Goal: Task Accomplishment & Management: Manage account settings

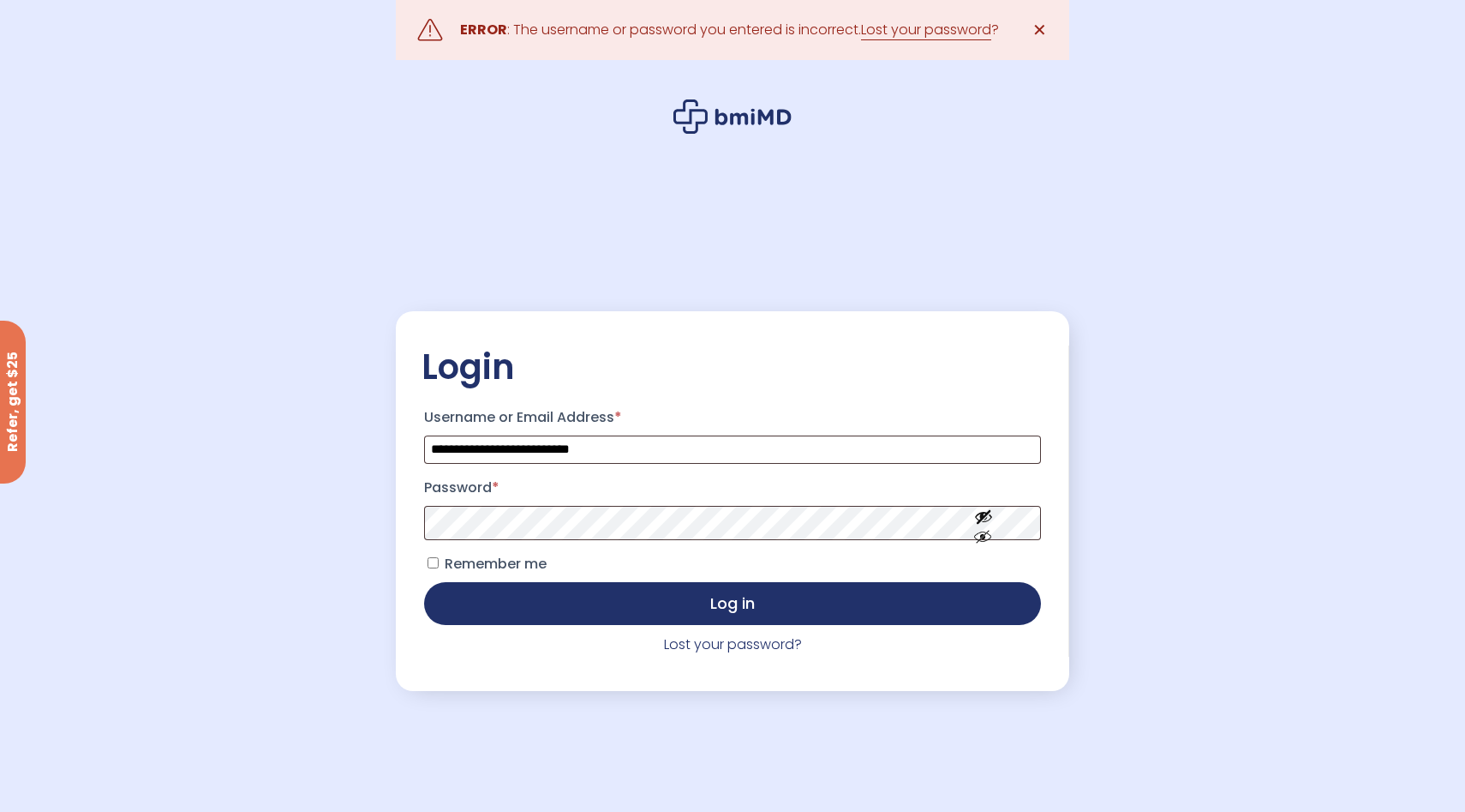
click at [424, 581] on button "Log in" at bounding box center [733, 603] width 617 height 43
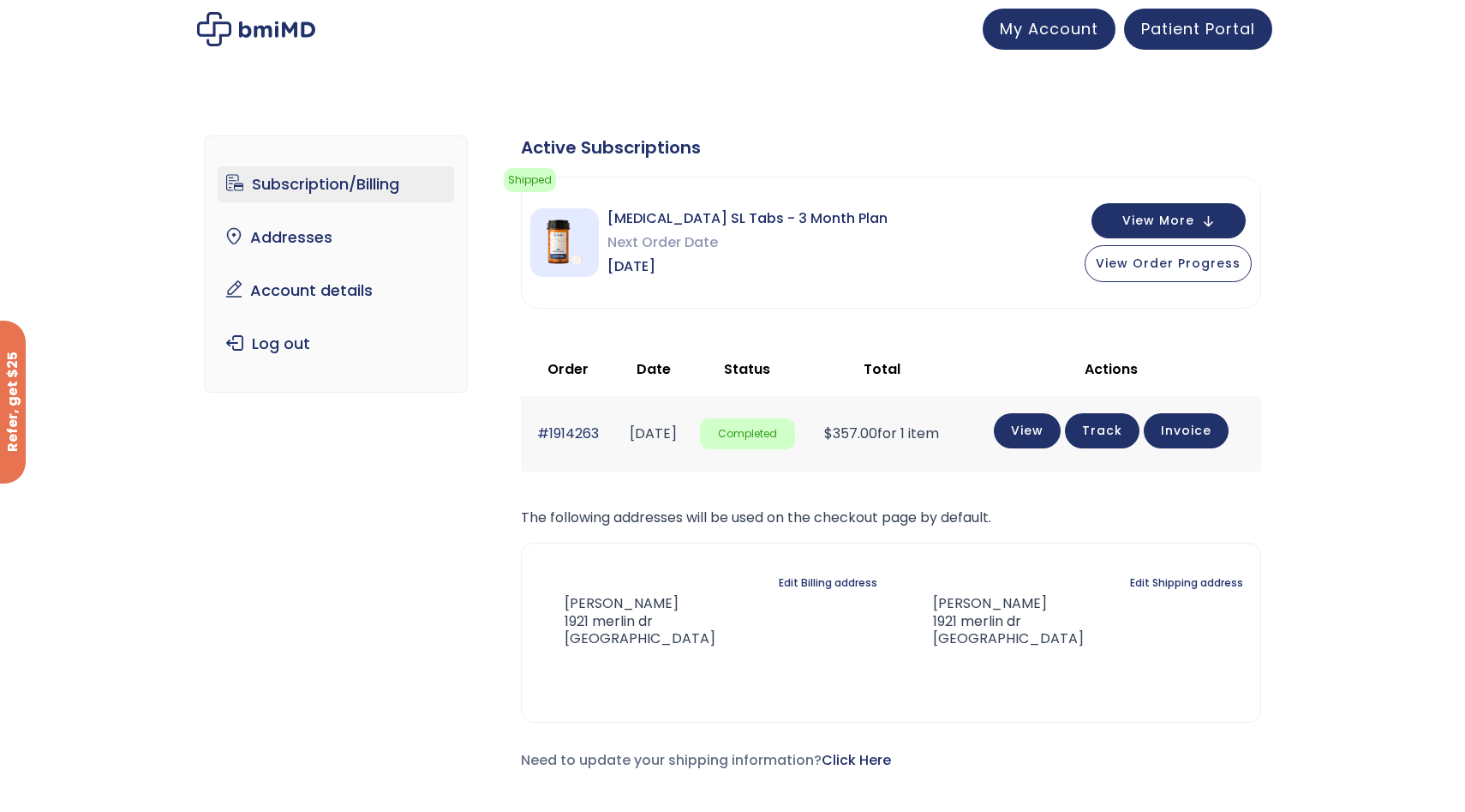
click at [1291, 501] on div "Subscription/Billing bmiRewards Addresses Account details Submit a Review Log o…" at bounding box center [732, 467] width 1465 height 731
click at [1205, 215] on button "View More" at bounding box center [1169, 219] width 154 height 35
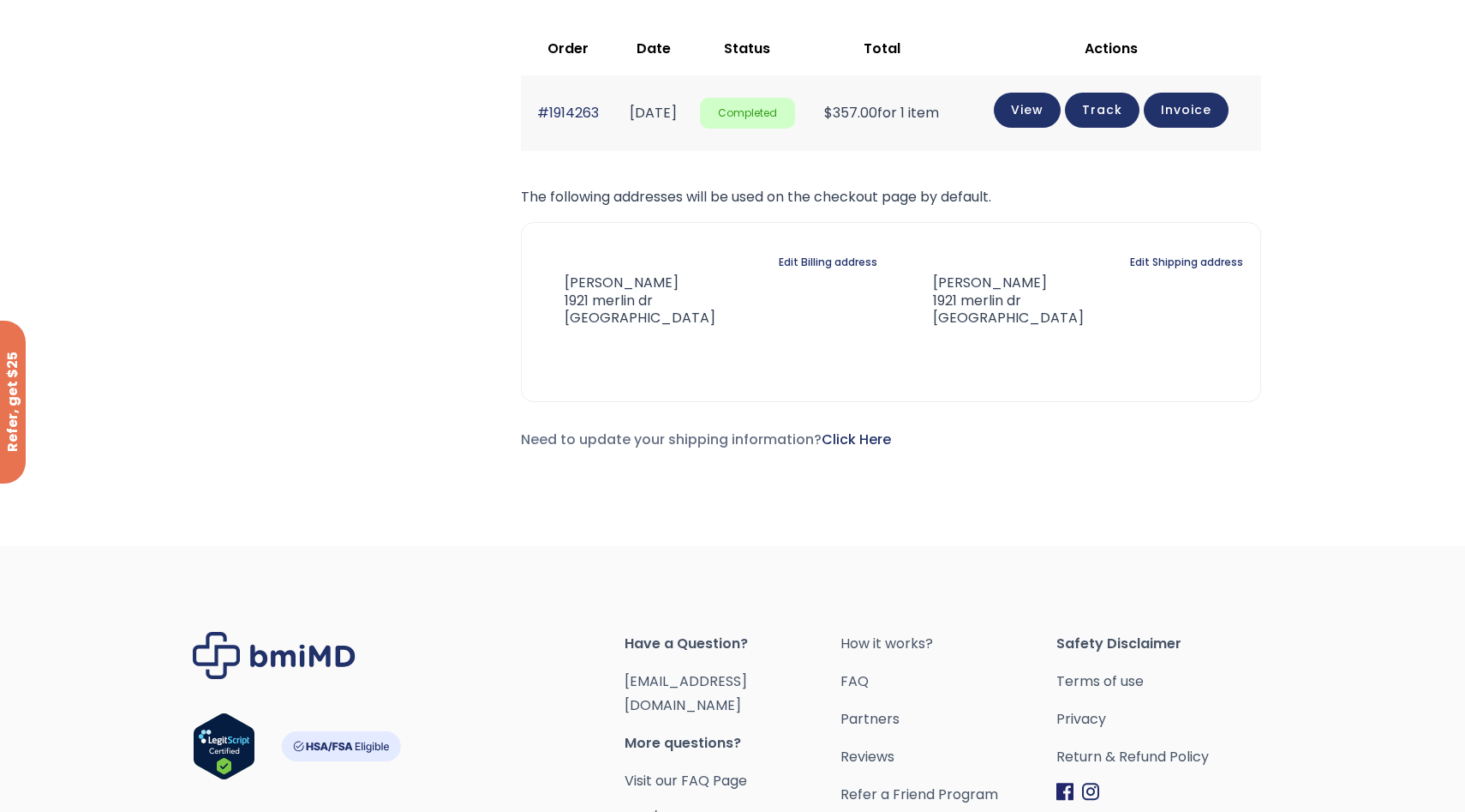
scroll to position [697, 0]
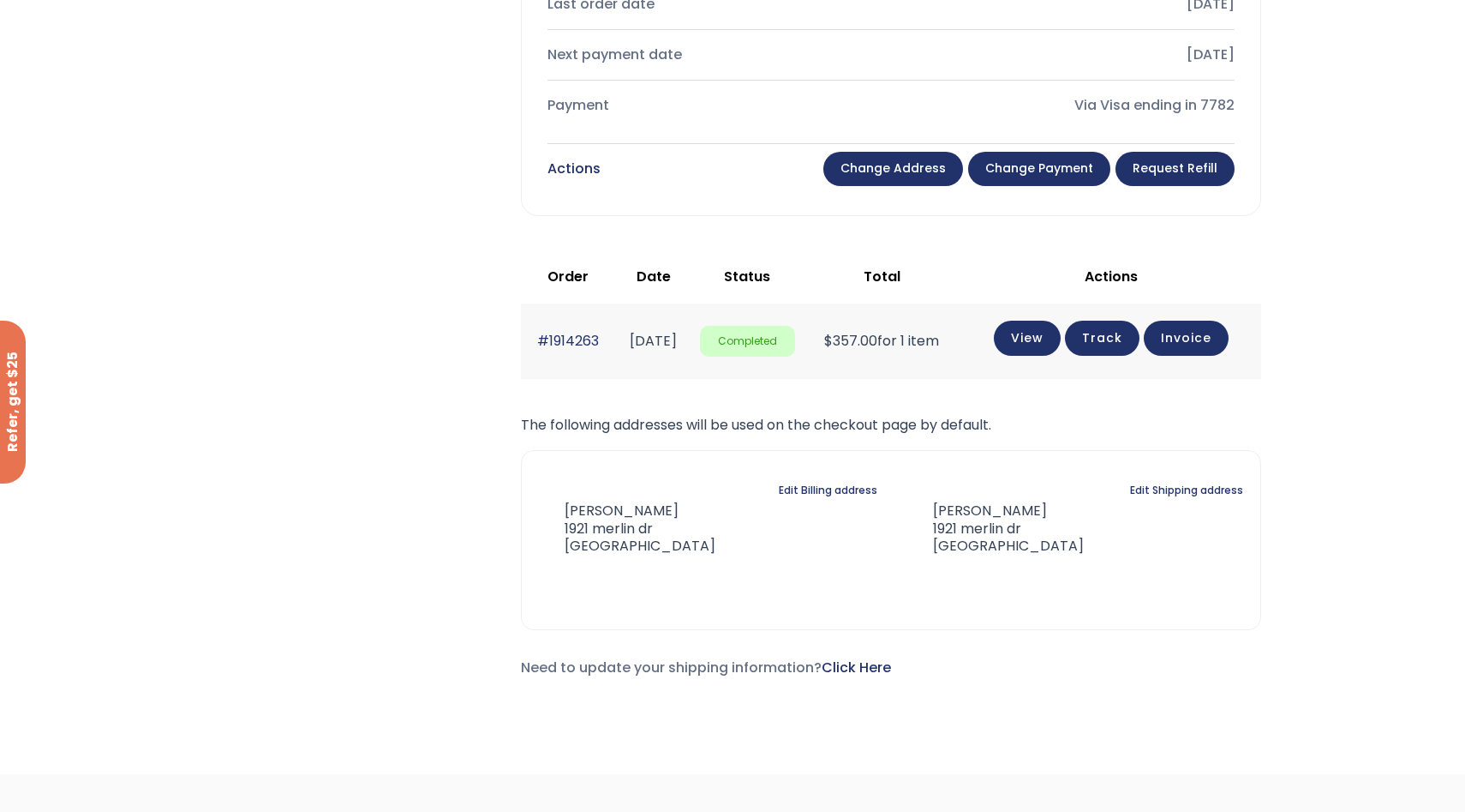
click at [793, 170] on div "Actions Change address Change payment Request Refill" at bounding box center [891, 168] width 687 height 41
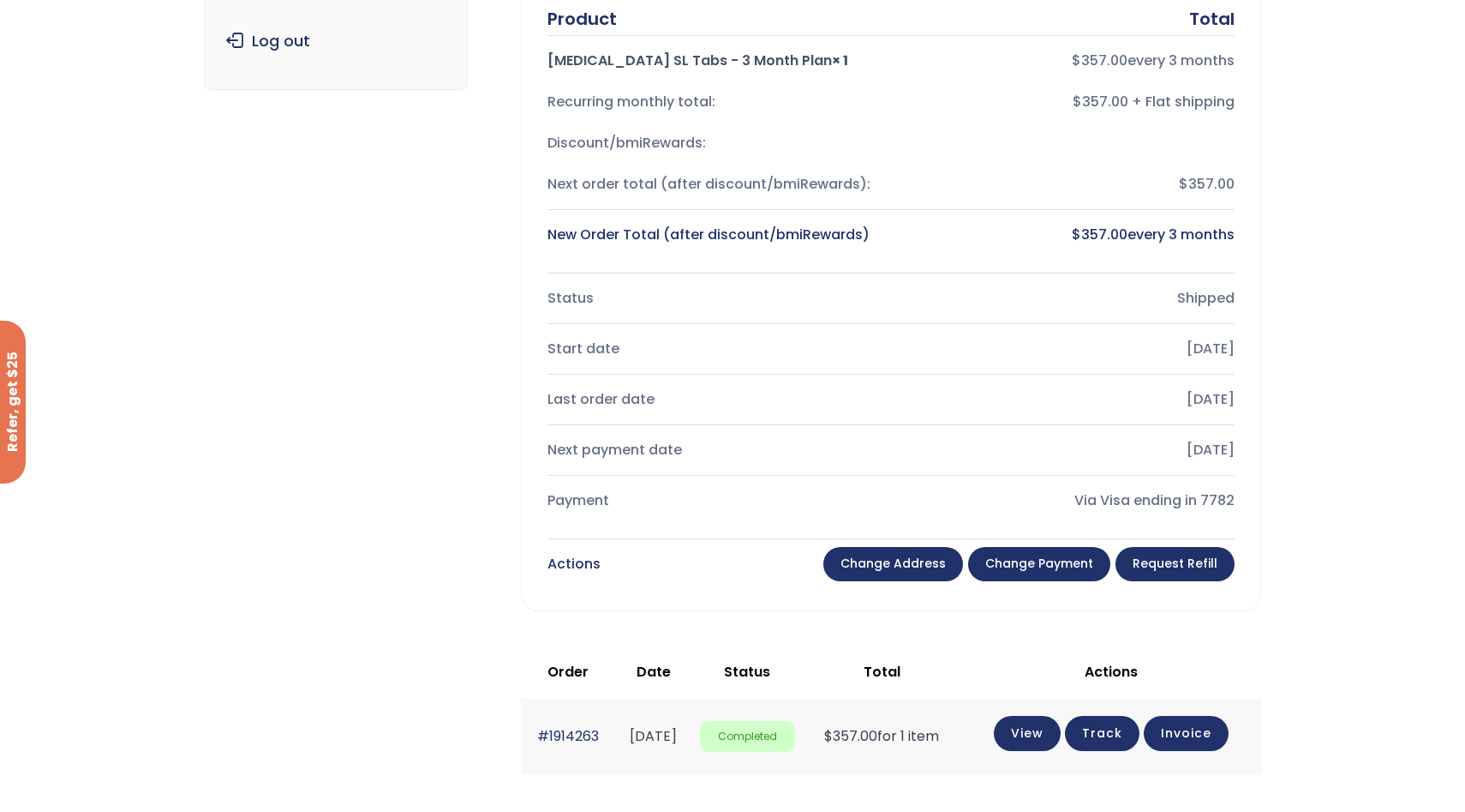
scroll to position [0, 0]
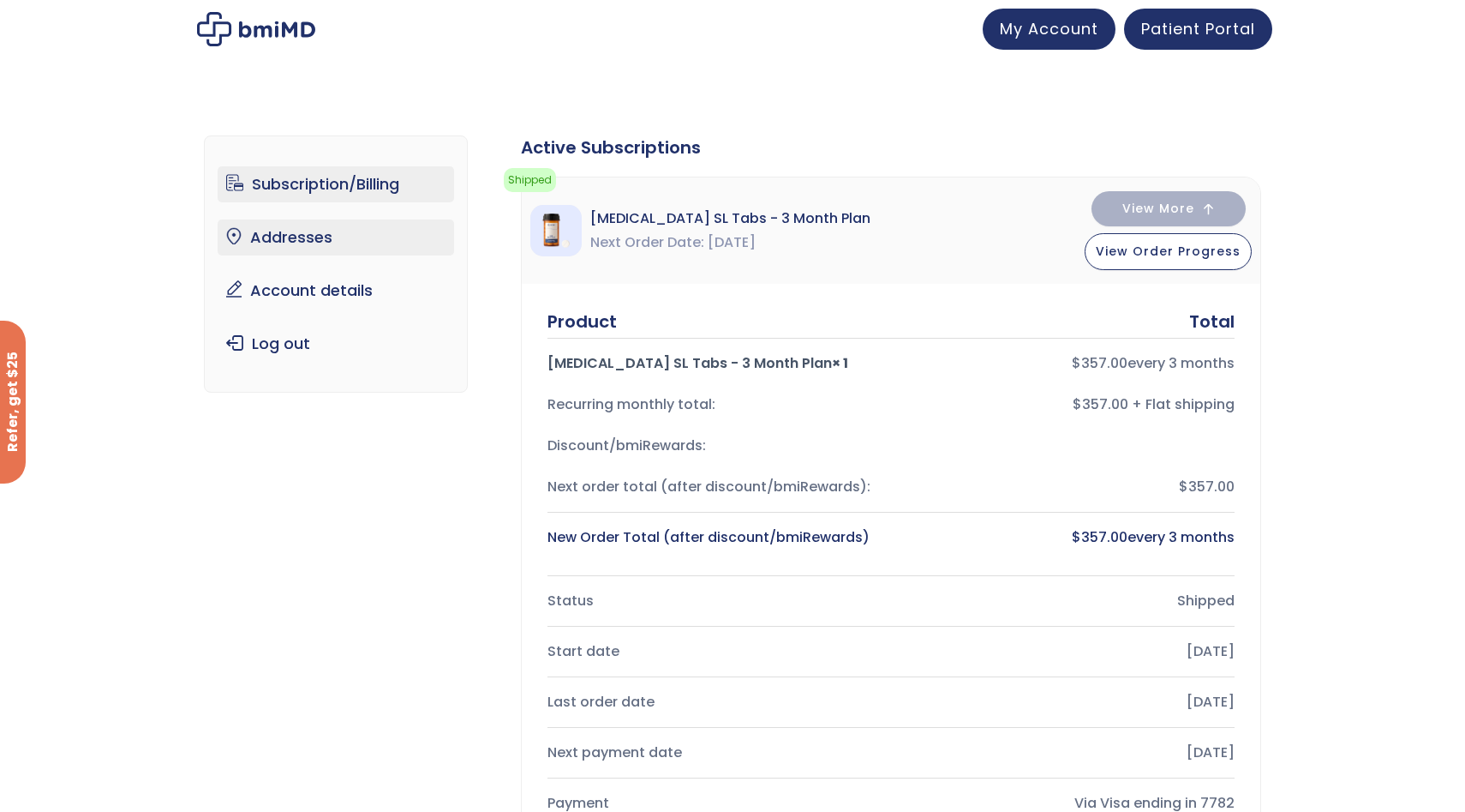
click at [327, 237] on link "Addresses" at bounding box center [336, 237] width 237 height 36
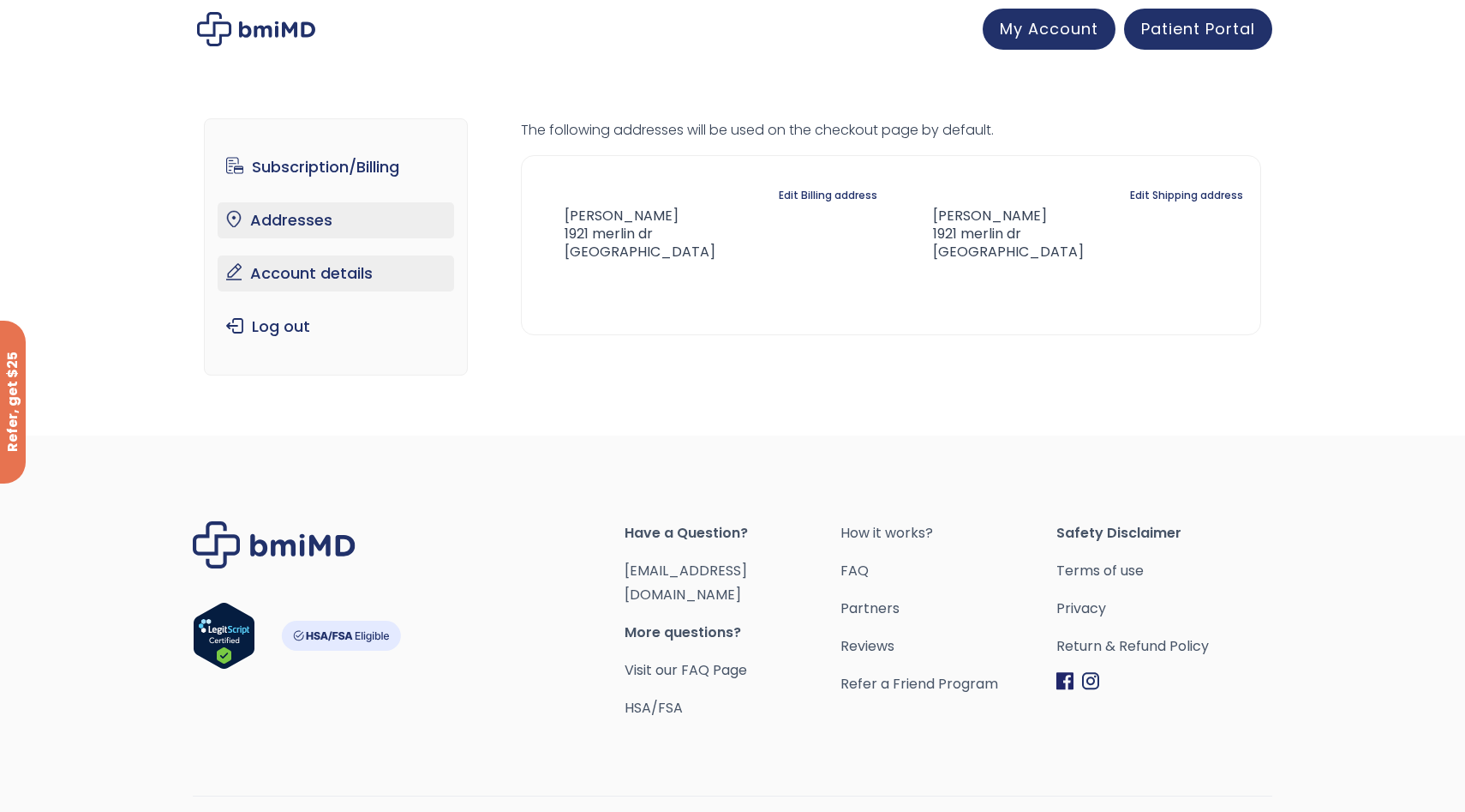
click at [299, 263] on link "Account details" at bounding box center [336, 273] width 237 height 36
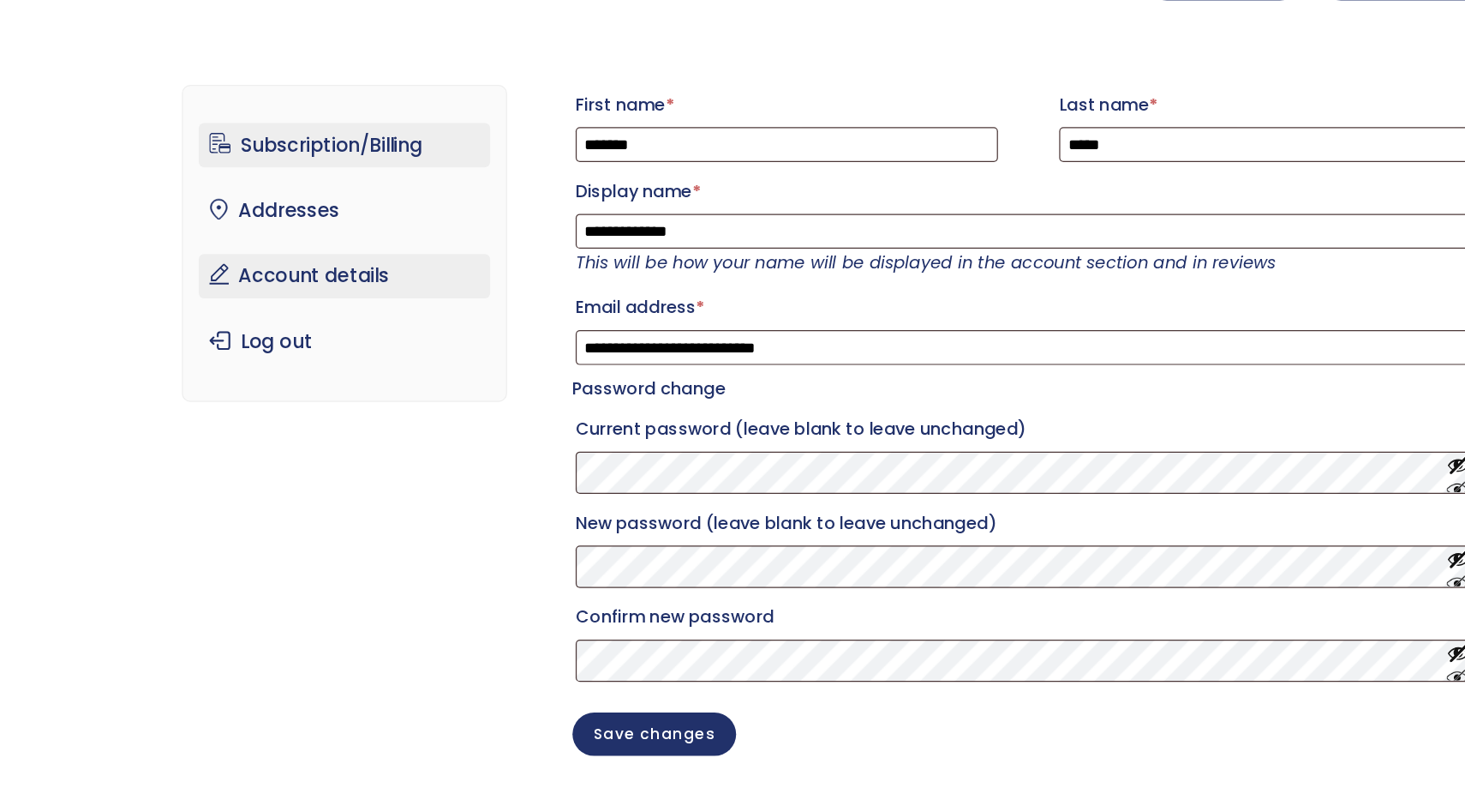
click at [287, 167] on link "Subscription/Billing" at bounding box center [336, 166] width 237 height 36
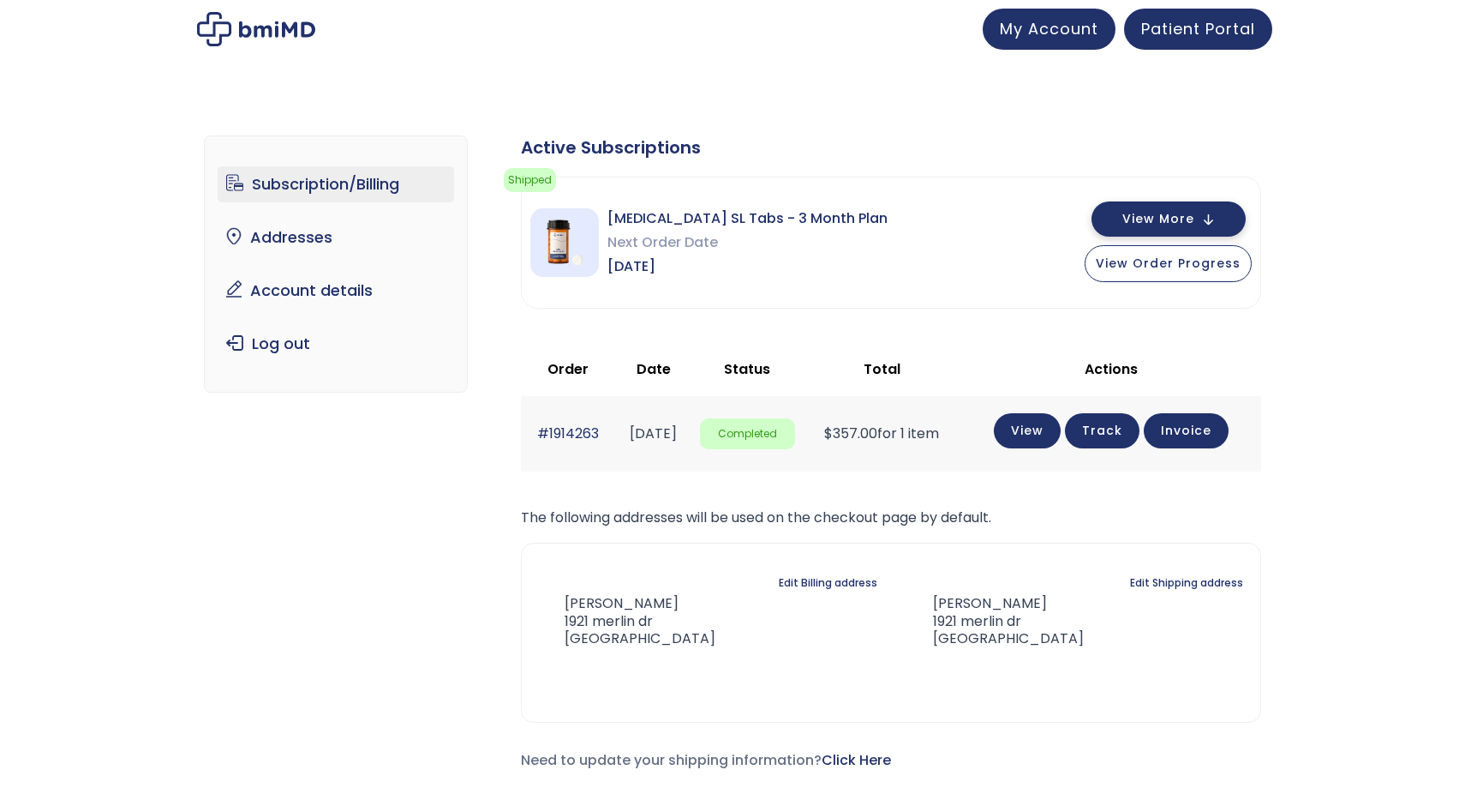
click at [1195, 219] on span "View More" at bounding box center [1158, 219] width 72 height 11
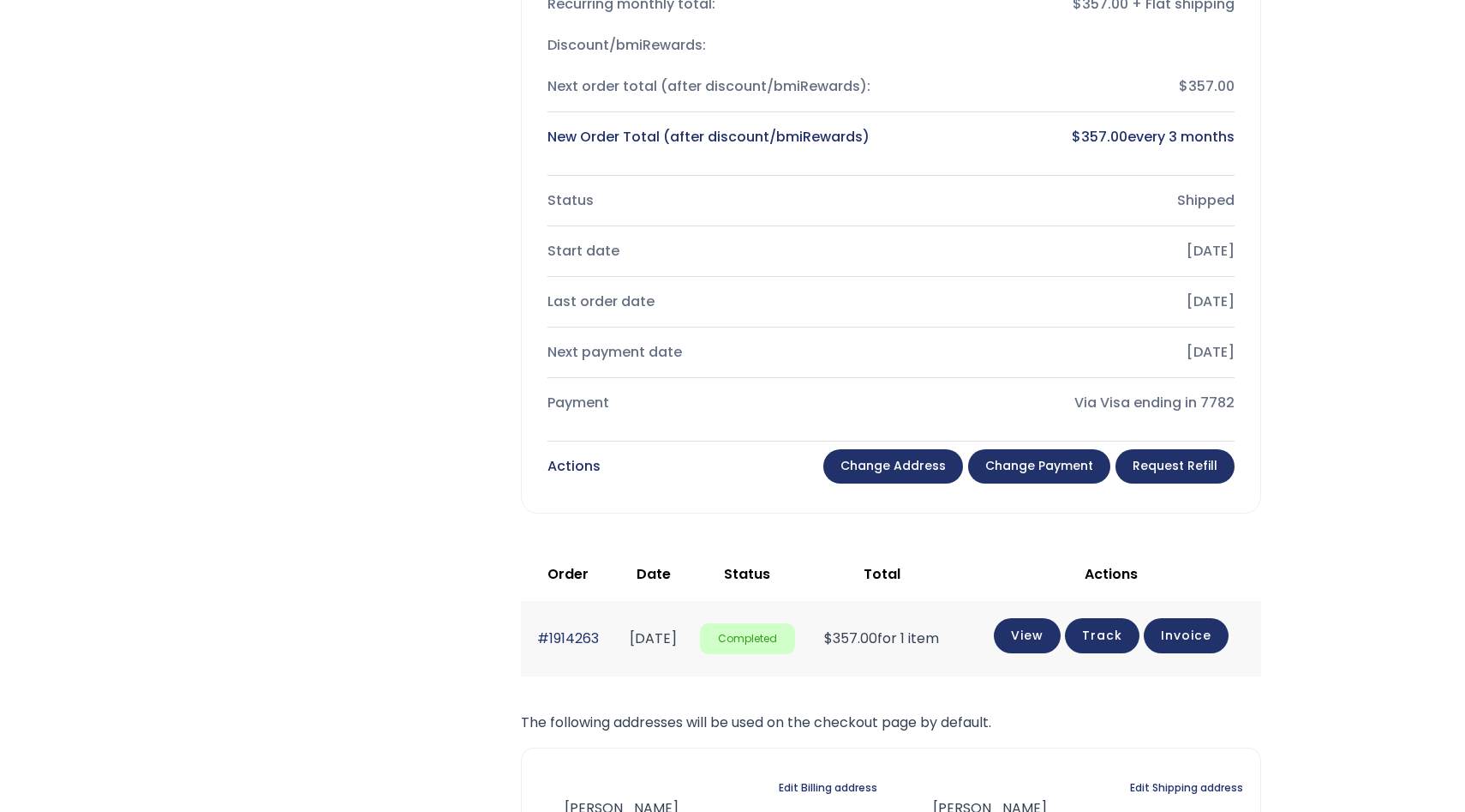
scroll to position [402, 0]
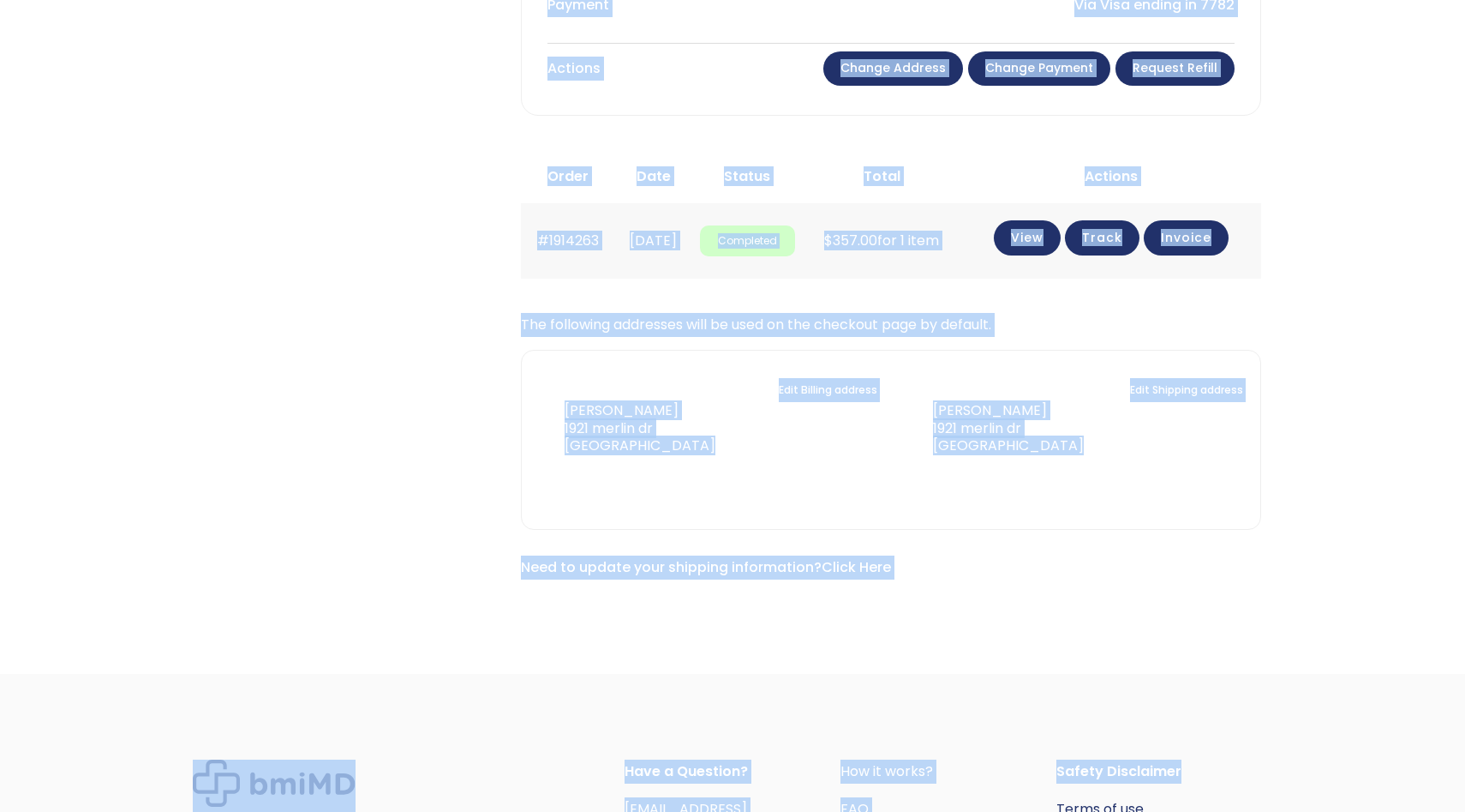
drag, startPoint x: 1027, startPoint y: 235, endPoint x: 1234, endPoint y: 806, distance: 607.4
click at [1234, 807] on div "JOIN 50k+ MEMBERS IN REACHING THEIR WEIGHT LOSS GOALS .path{fill:none;stroke:#3…" at bounding box center [732, 153] width 1465 height 1904
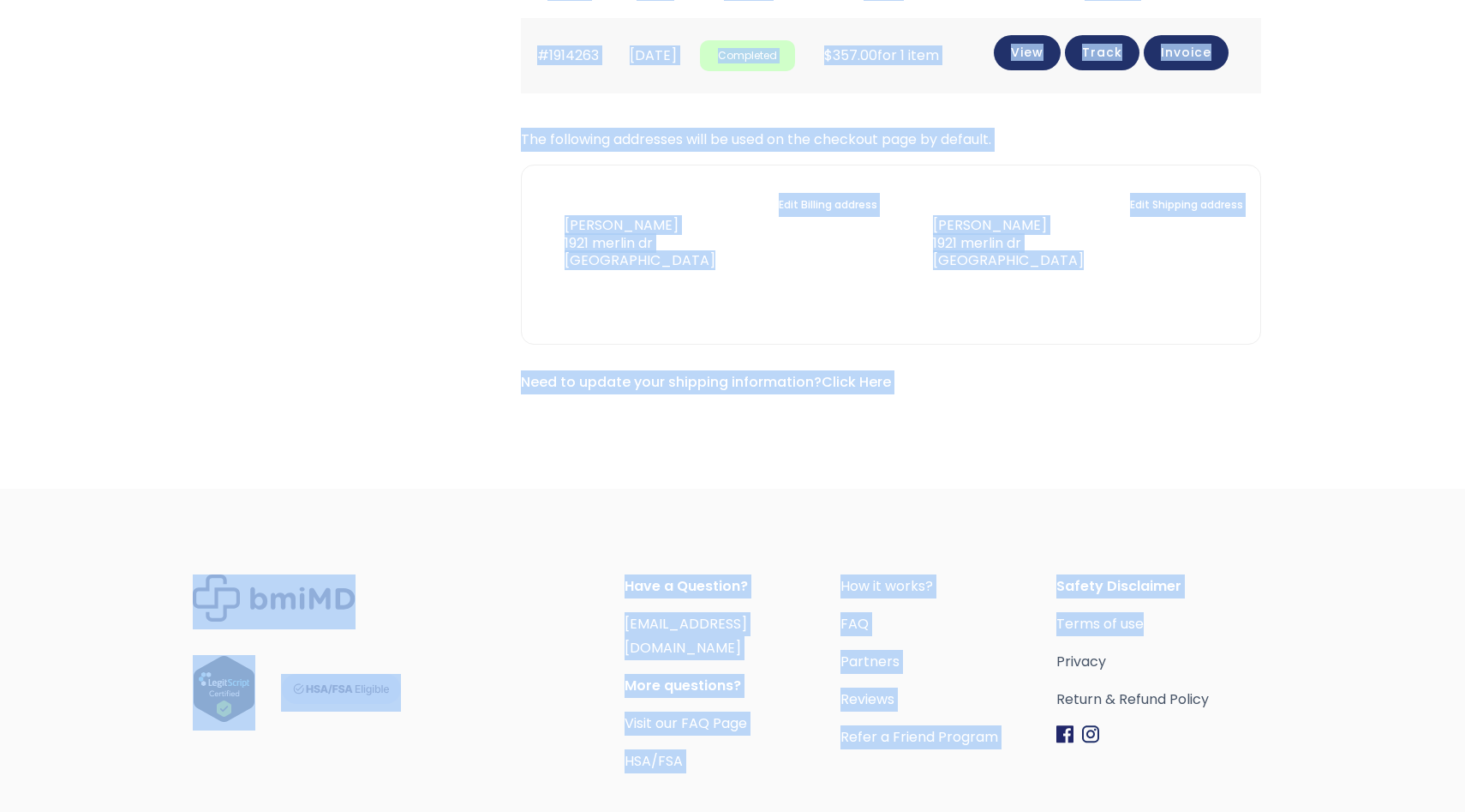
scroll to position [985, 0]
click at [1241, 501] on div "Have a Question? orders@bmiMD.com More questions? Visit our FAQ Page HSA/FSA Ho…" at bounding box center [732, 703] width 1272 height 433
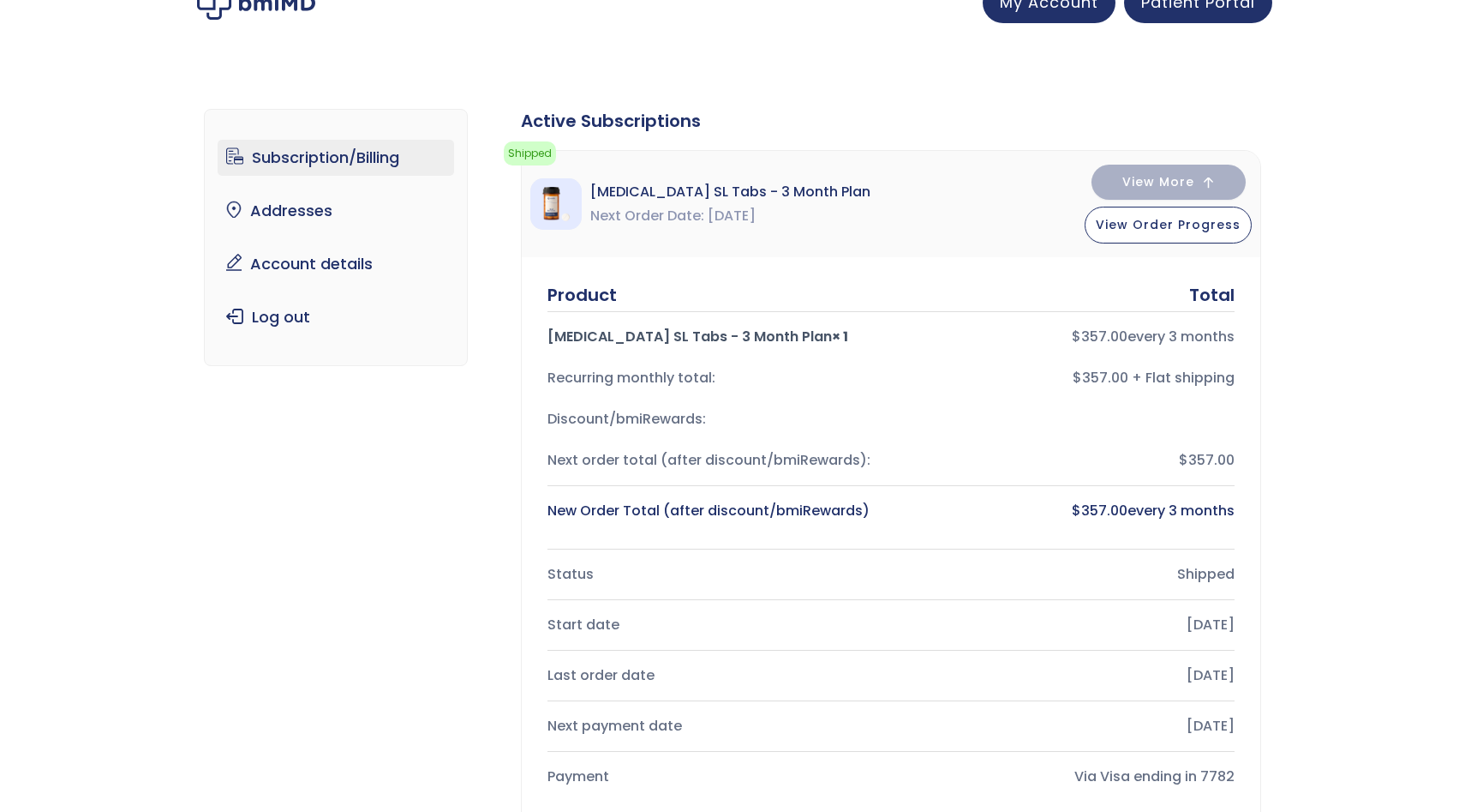
scroll to position [4, 0]
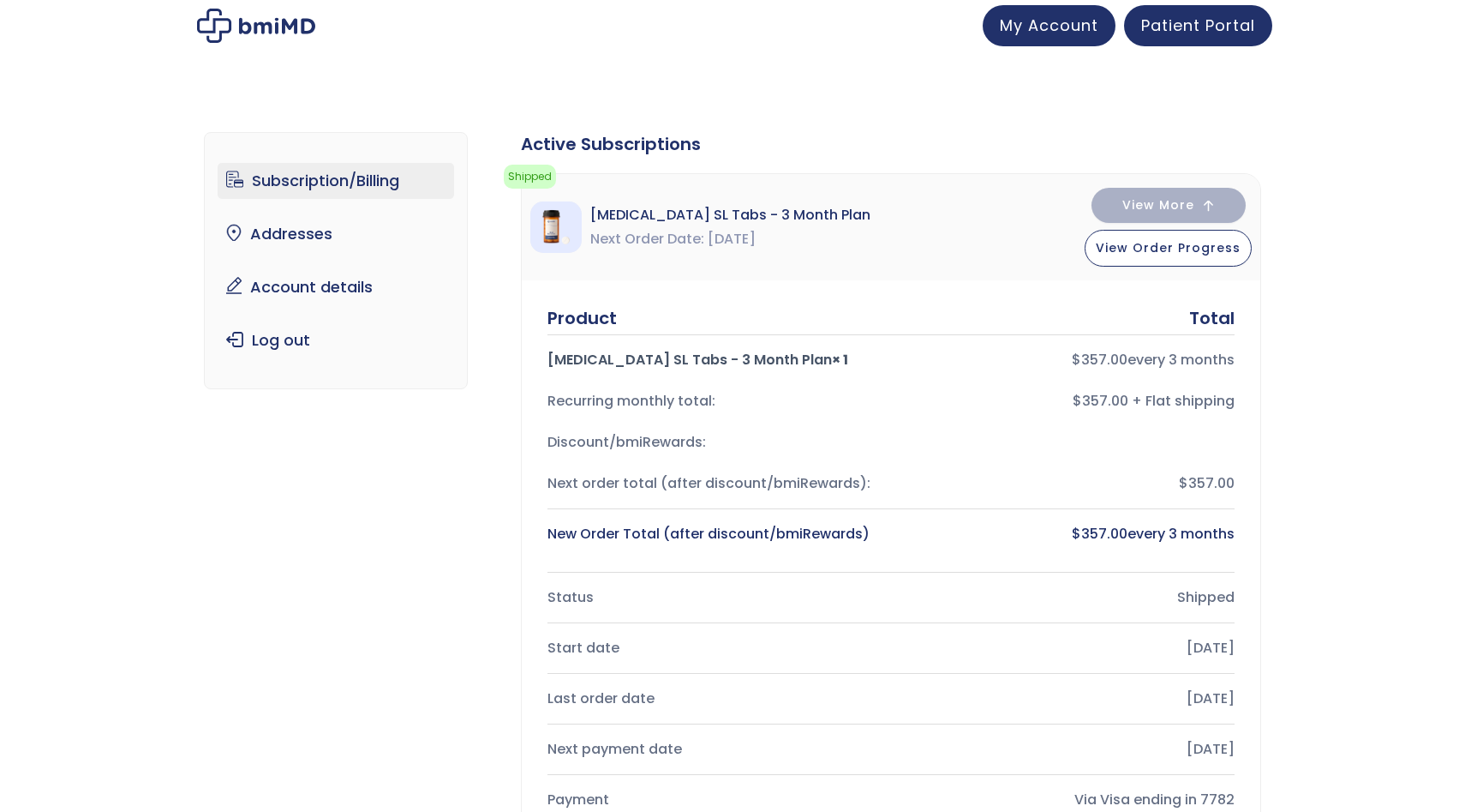
click at [1157, 396] on div "$357.00 + Flat shipping" at bounding box center [1069, 401] width 330 height 24
click at [667, 397] on div "Recurring monthly total:" at bounding box center [712, 401] width 330 height 24
click at [648, 434] on div "Discount/bmiRewards:" at bounding box center [712, 442] width 330 height 24
click at [627, 475] on div "Next order total (after discount/bmiRewards):" at bounding box center [712, 483] width 330 height 24
click at [614, 537] on div "New Order Total (after discount/bmiRewards)" at bounding box center [712, 534] width 330 height 24
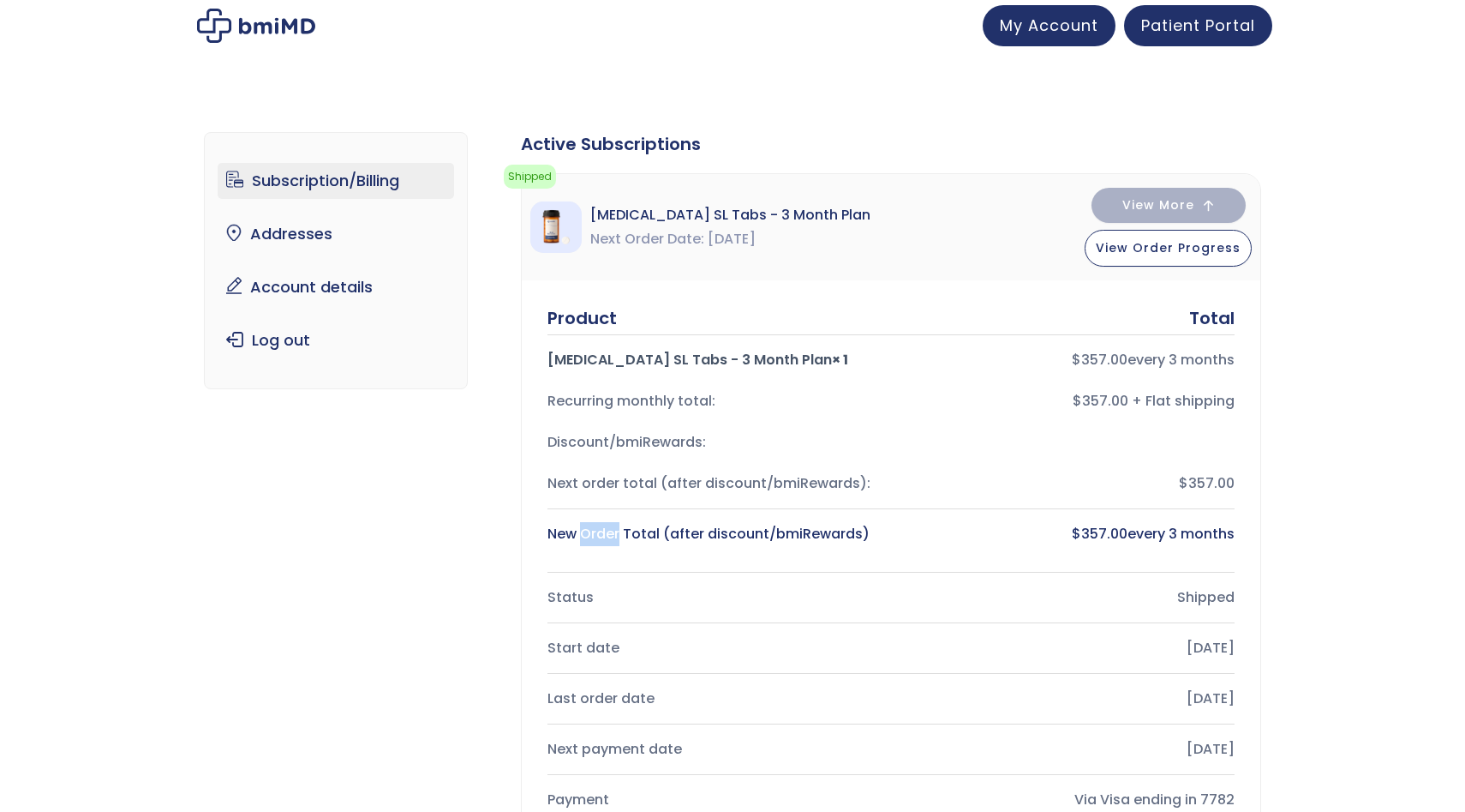
click at [614, 537] on div "New Order Total (after discount/bmiRewards)" at bounding box center [712, 534] width 330 height 24
click at [998, 528] on div "$ 357.00 every 3 months" at bounding box center [1069, 534] width 330 height 24
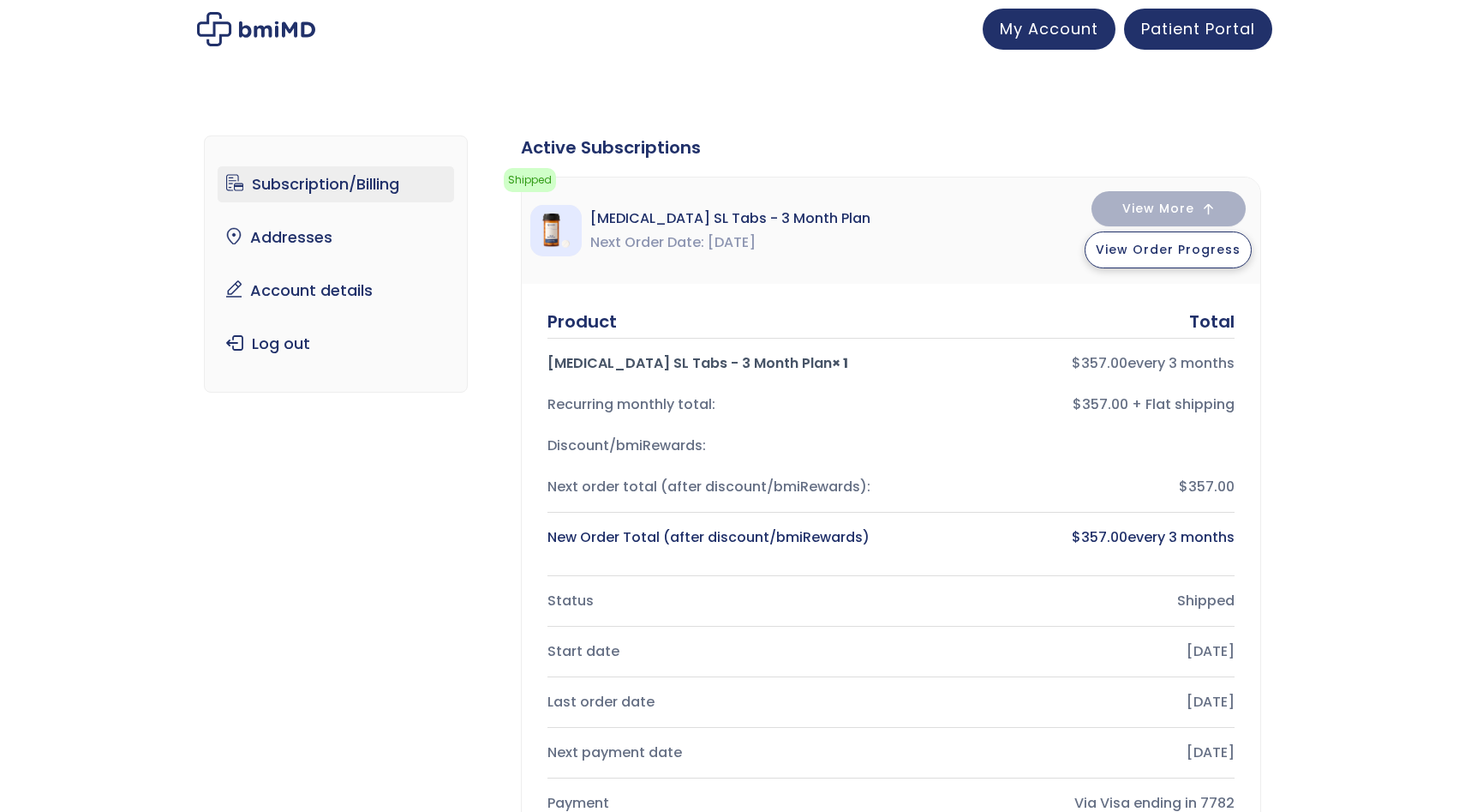
click at [1200, 262] on button "View Order Progress" at bounding box center [1168, 250] width 167 height 37
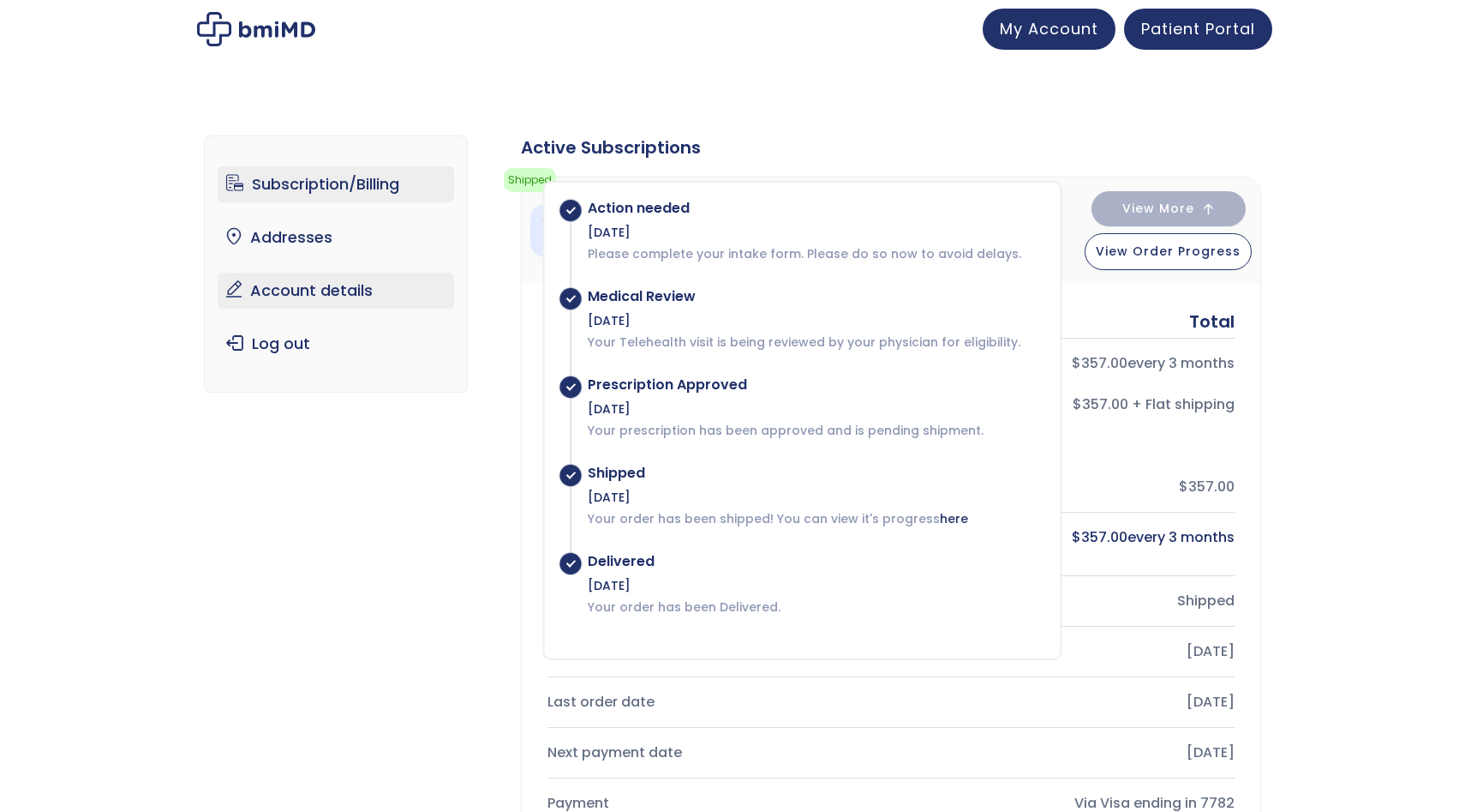
click at [276, 297] on link "Account details" at bounding box center [336, 290] width 237 height 36
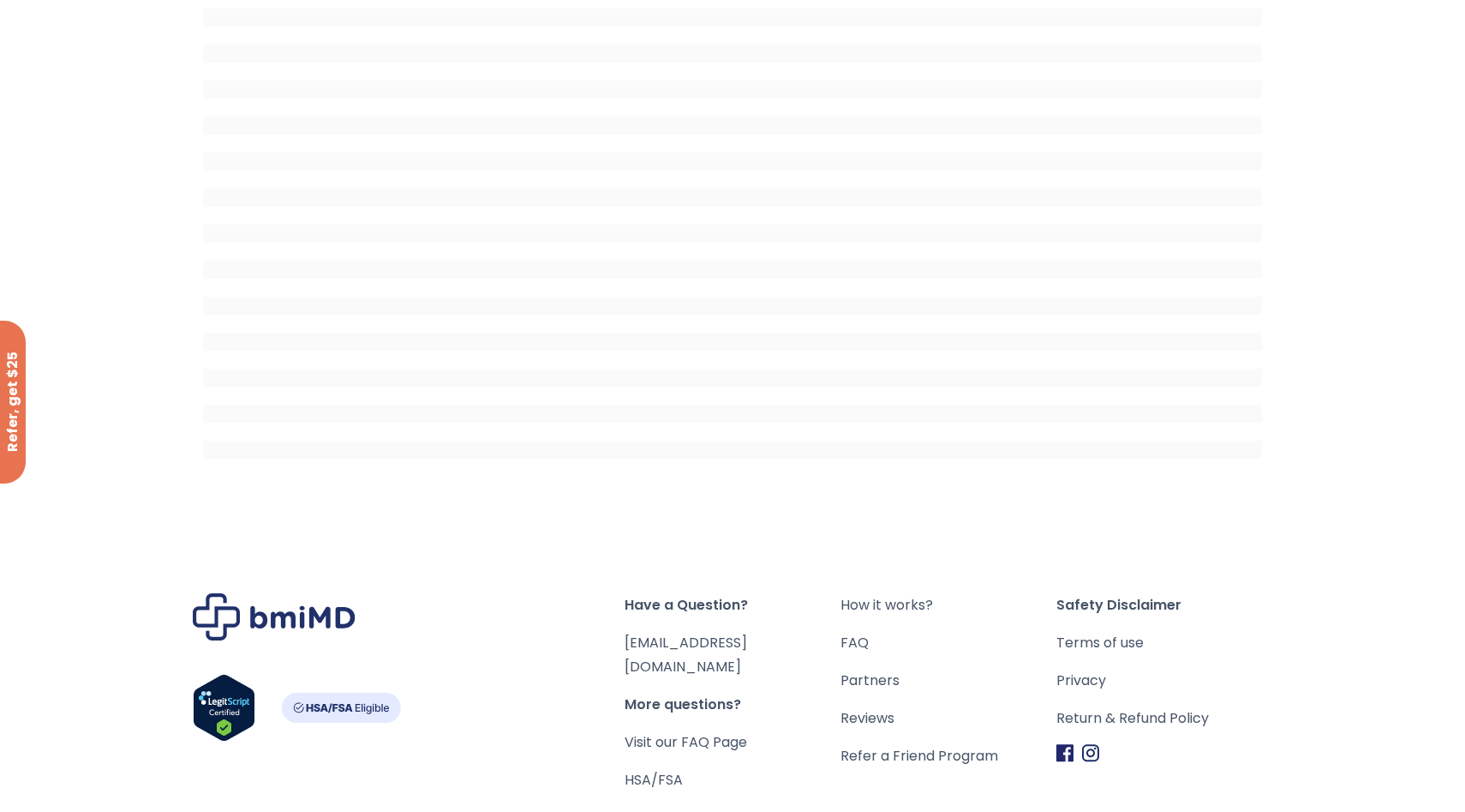
scroll to position [80, 0]
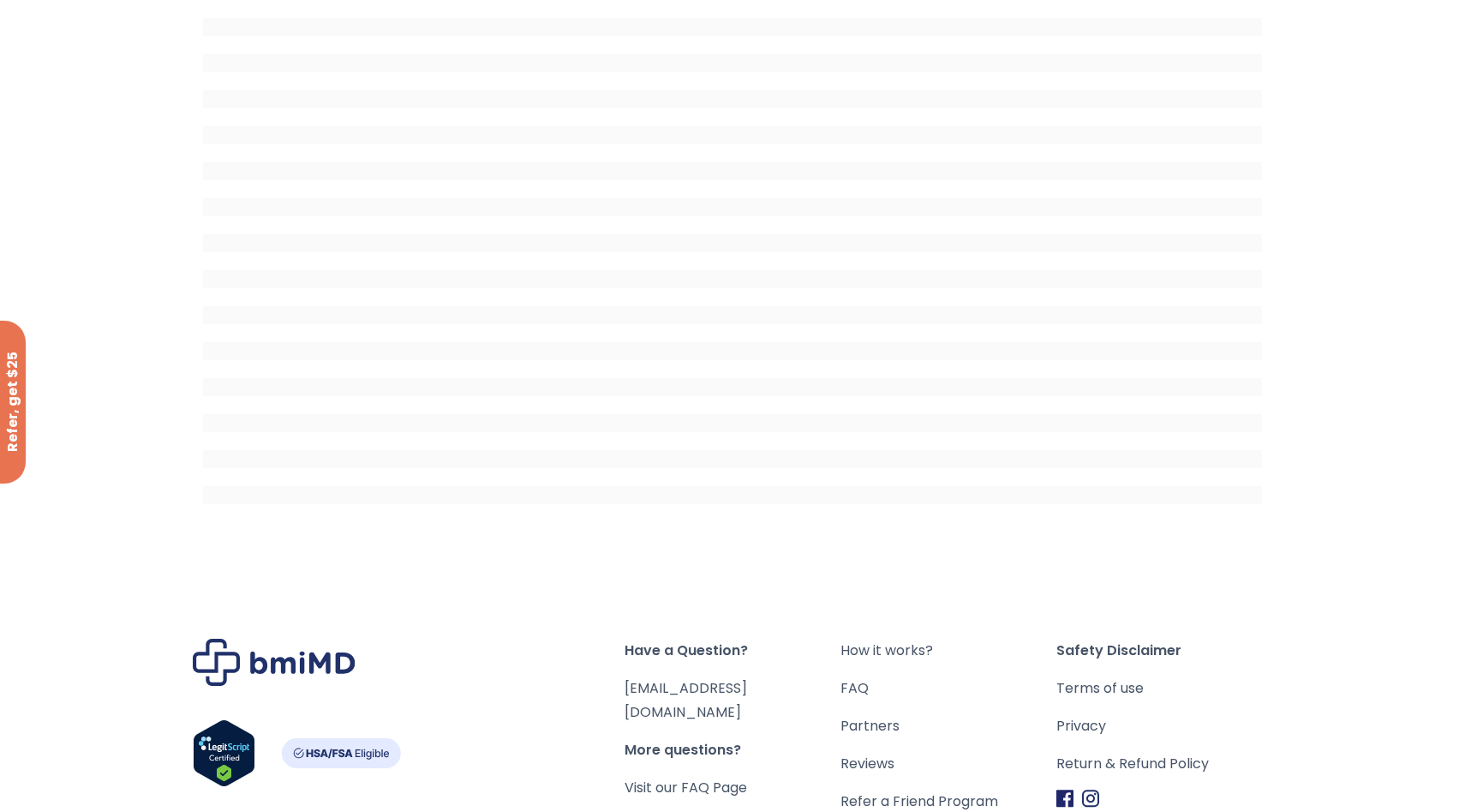
drag, startPoint x: 786, startPoint y: 626, endPoint x: 641, endPoint y: 626, distance: 145.0
click at [631, 626] on div "Have a Question? orders@bmiMD.com More questions? Visit our FAQ Page HSA/FSA Ho…" at bounding box center [732, 769] width 1272 height 433
click at [853, 687] on link "FAQ" at bounding box center [948, 688] width 216 height 24
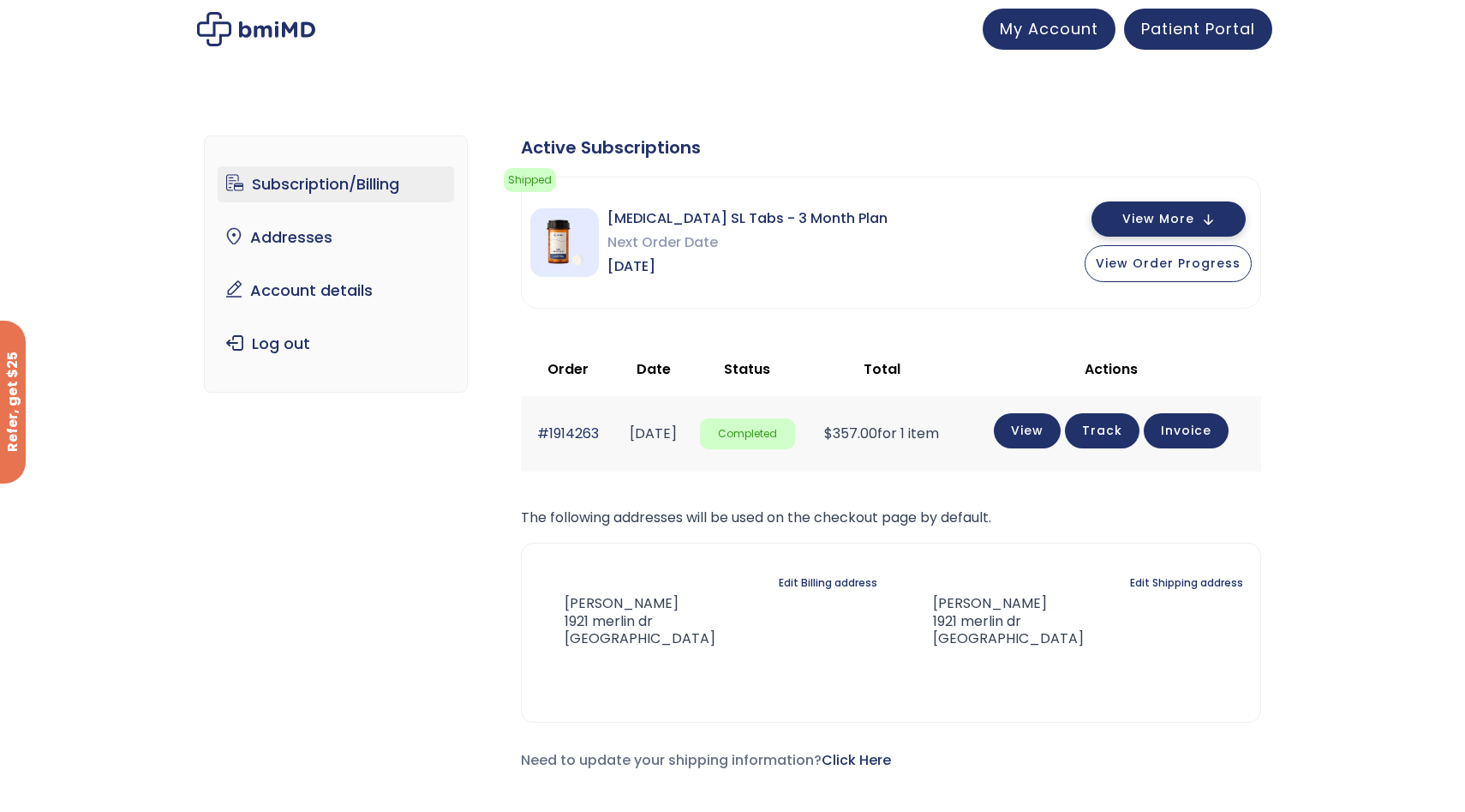
click at [1160, 228] on button "View More" at bounding box center [1169, 219] width 154 height 35
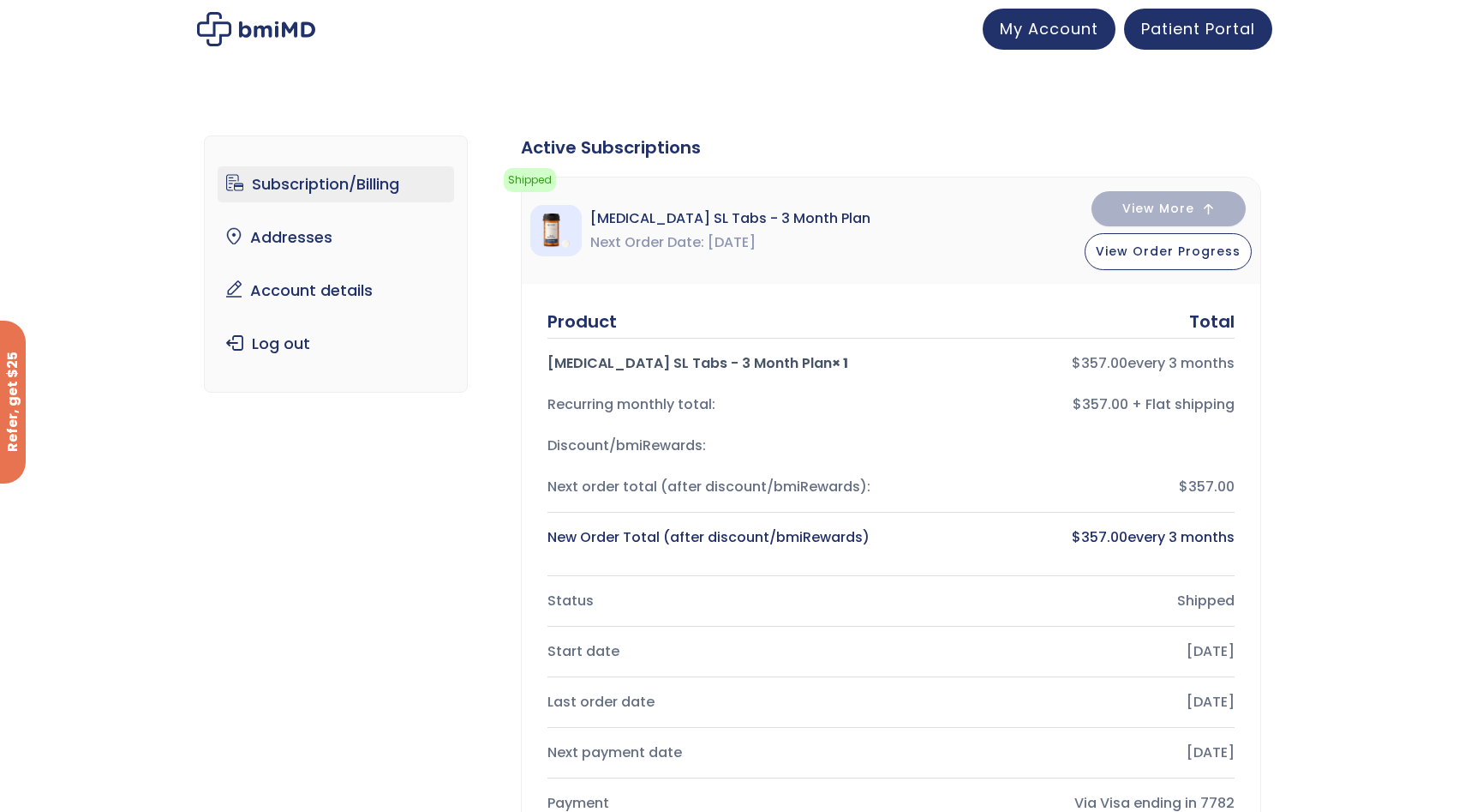
click at [1123, 358] on bdi "$ 357.00" at bounding box center [1099, 362] width 56 height 19
drag, startPoint x: 1123, startPoint y: 358, endPoint x: 1123, endPoint y: 369, distance: 11.0
click at [1123, 358] on bdi "$ 357.00" at bounding box center [1099, 362] width 56 height 19
drag, startPoint x: 1123, startPoint y: 372, endPoint x: 1123, endPoint y: 383, distance: 11.0
click at [1123, 377] on div "Sermorelin SL Tabs - 3 Month Plan × 1 $ 357.00 every 3 months" at bounding box center [891, 363] width 687 height 41
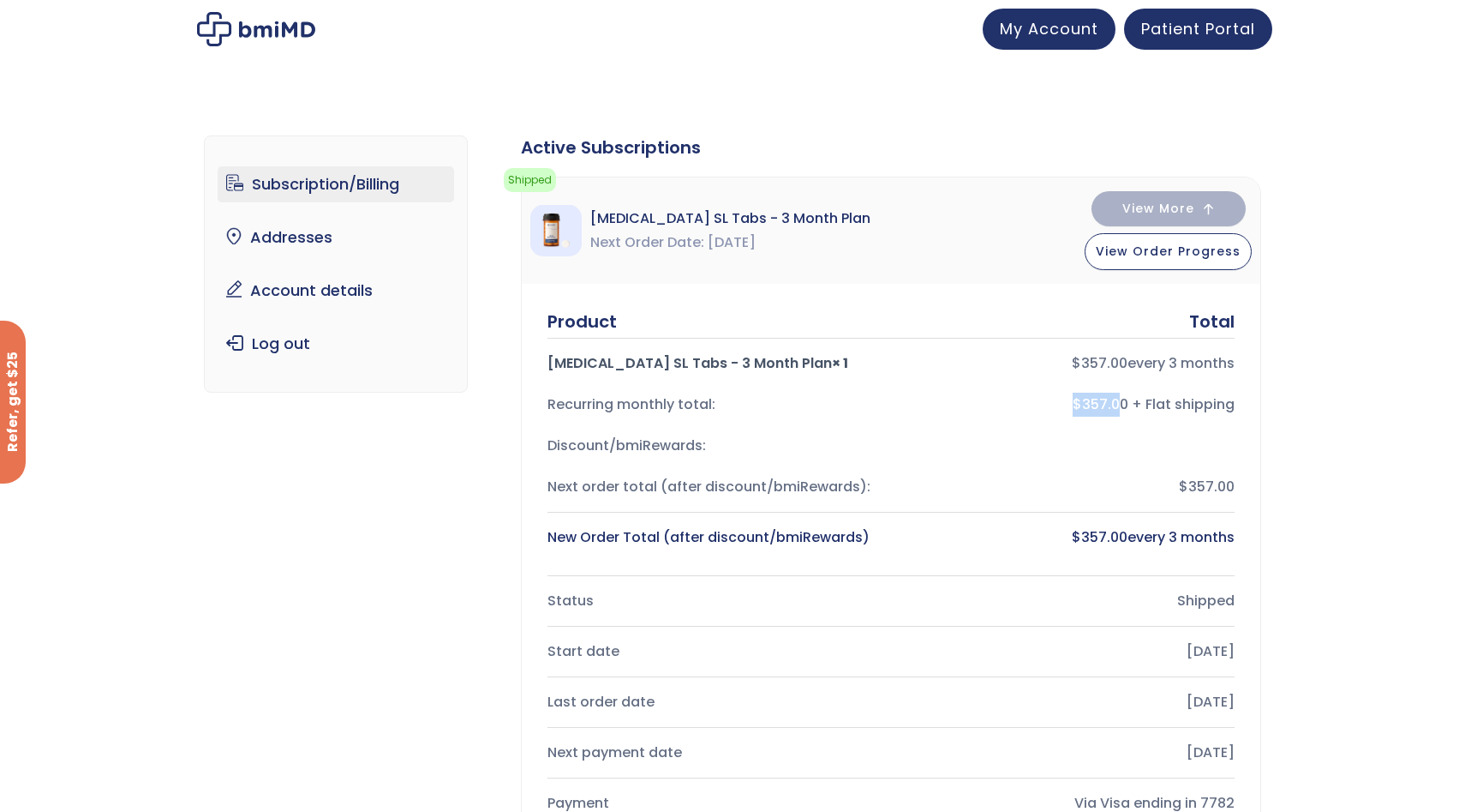
click at [1123, 393] on div "Recurring monthly total: $357.00 + Flat shipping" at bounding box center [891, 404] width 687 height 41
click at [651, 378] on div "Sermorelin SL Tabs - 3 Month Plan × 1 $ 357.00 every 3 months" at bounding box center [891, 363] width 687 height 41
click at [691, 360] on div "Sermorelin SL Tabs - 3 Month Plan × 1" at bounding box center [712, 364] width 330 height 24
drag, startPoint x: 707, startPoint y: 360, endPoint x: 693, endPoint y: 407, distance: 49.0
click at [704, 387] on div "Product Total Sermorelin SL Tabs - 3 Month Plan × 1 $ 357.00 every 3 months Rec…" at bounding box center [891, 434] width 687 height 249
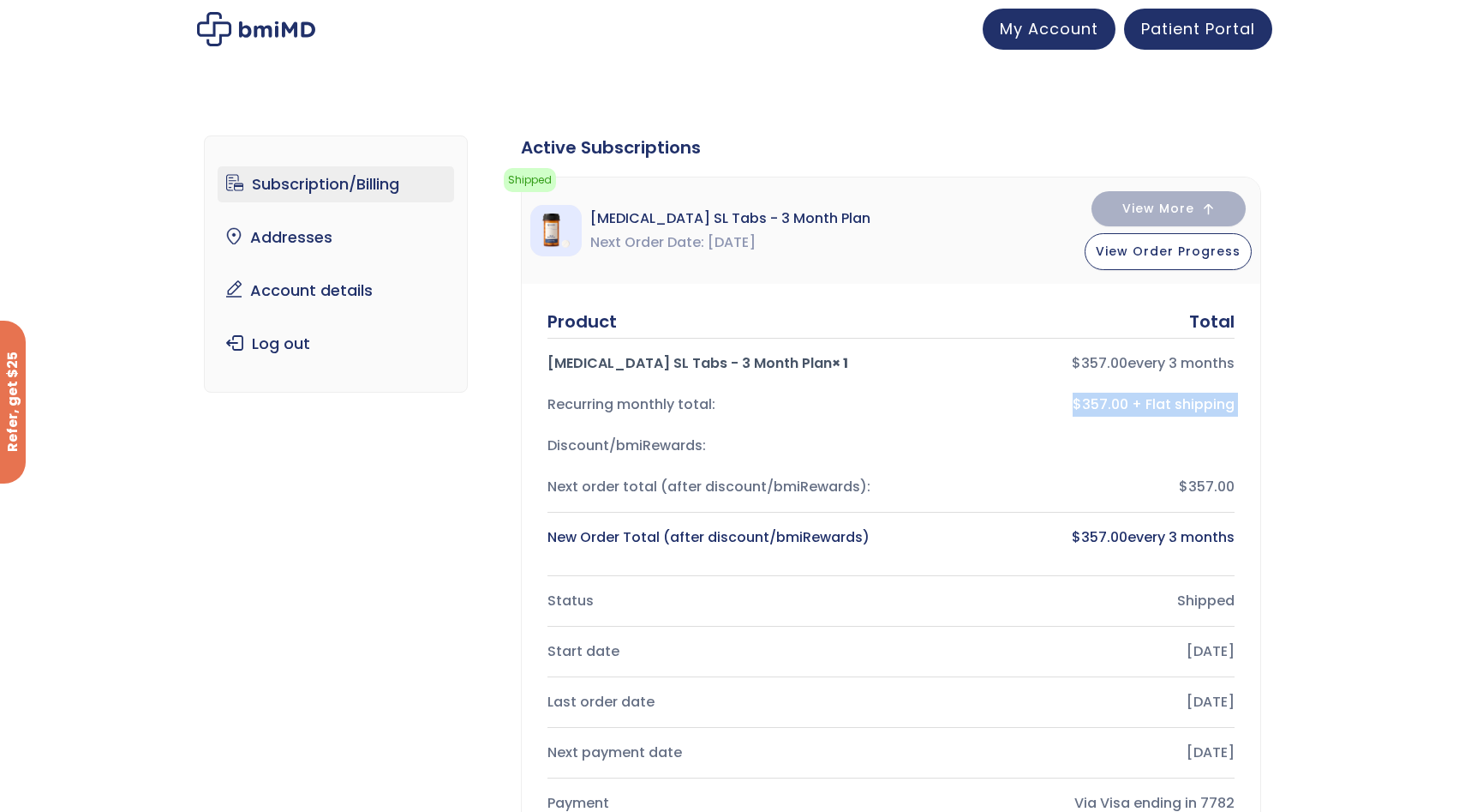
drag, startPoint x: 686, startPoint y: 424, endPoint x: 684, endPoint y: 440, distance: 16.1
click at [684, 430] on div "Product Total Sermorelin SL Tabs - 3 Month Plan × 1 $ 357.00 every 3 months Rec…" at bounding box center [891, 434] width 687 height 249
drag, startPoint x: 684, startPoint y: 440, endPoint x: 681, endPoint y: 471, distance: 31.1
click at [684, 441] on div "Discount/bmiRewards:" at bounding box center [712, 445] width 330 height 24
drag, startPoint x: 681, startPoint y: 471, endPoint x: 662, endPoint y: 518, distance: 50.7
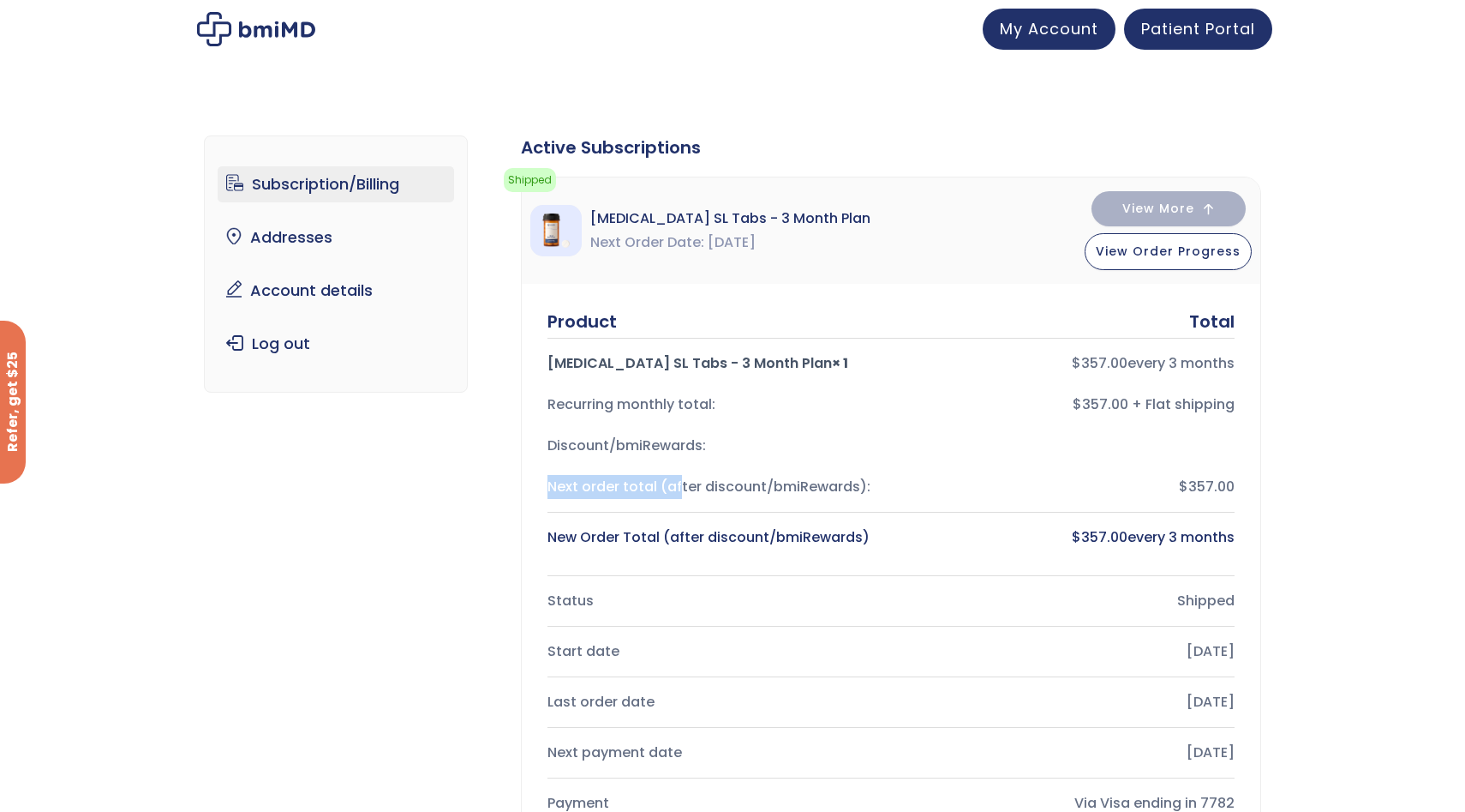
click at [676, 480] on div "Product Total Sermorelin SL Tabs - 3 Month Plan × 1 $ 357.00 every 3 months Rec…" at bounding box center [891, 434] width 687 height 249
click at [662, 518] on div "New Order Total (after discount/bmiRewards) $ 357.00 every 3 months" at bounding box center [891, 537] width 687 height 41
click at [657, 526] on div "New Order Total (after discount/bmiRewards)" at bounding box center [712, 537] width 330 height 24
click at [657, 532] on div "New Order Total (after discount/bmiRewards)" at bounding box center [712, 537] width 330 height 24
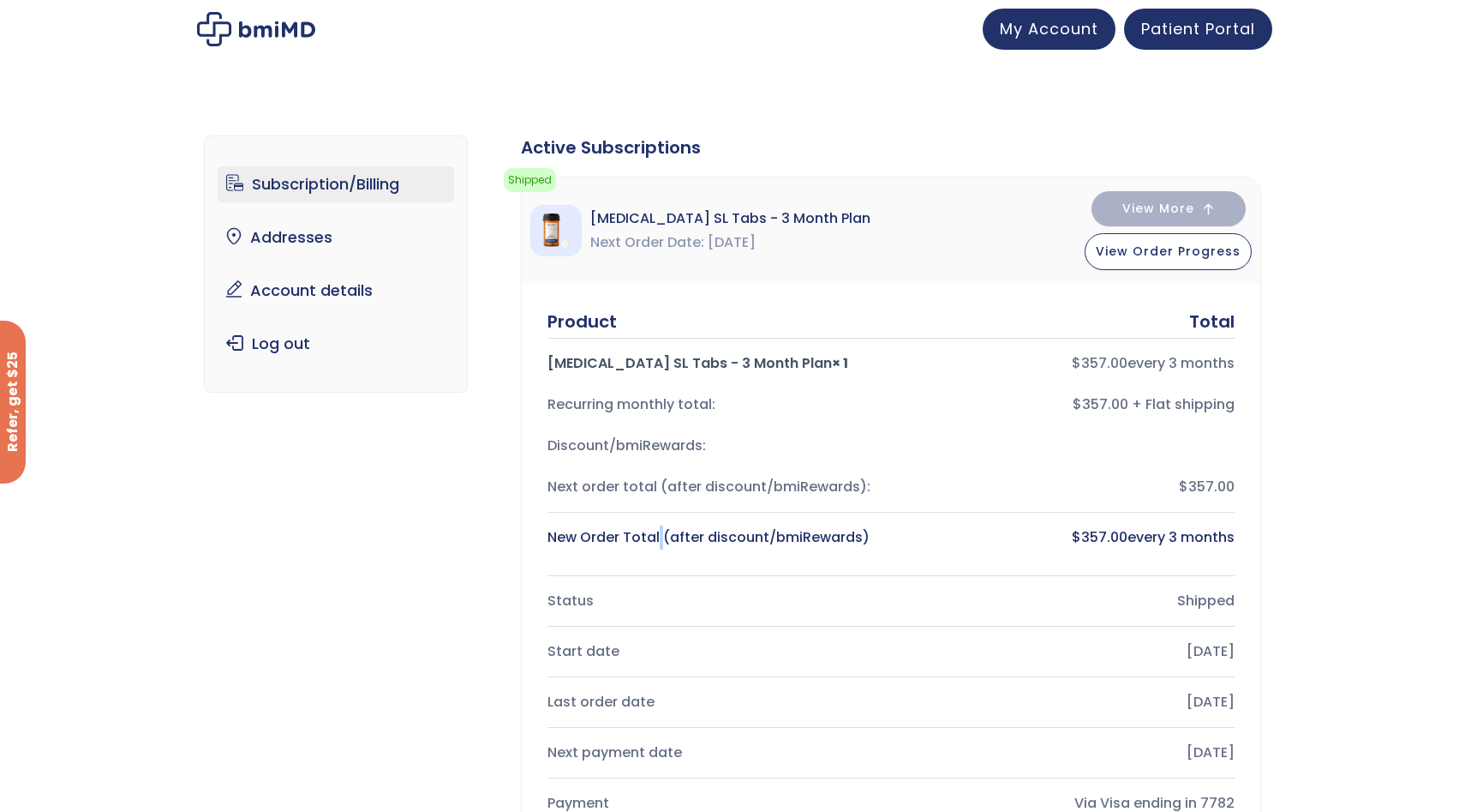
drag, startPoint x: 686, startPoint y: 540, endPoint x: 699, endPoint y: 540, distance: 13.0
click at [691, 540] on div "New Order Total (after discount/bmiRewards)" at bounding box center [712, 537] width 330 height 24
click at [702, 540] on div "New Order Total (after discount/bmiRewards)" at bounding box center [712, 537] width 330 height 24
drag, startPoint x: 720, startPoint y: 540, endPoint x: 773, endPoint y: 540, distance: 53.0
click at [772, 540] on div "New Order Total (after discount/bmiRewards)" at bounding box center [712, 537] width 330 height 24
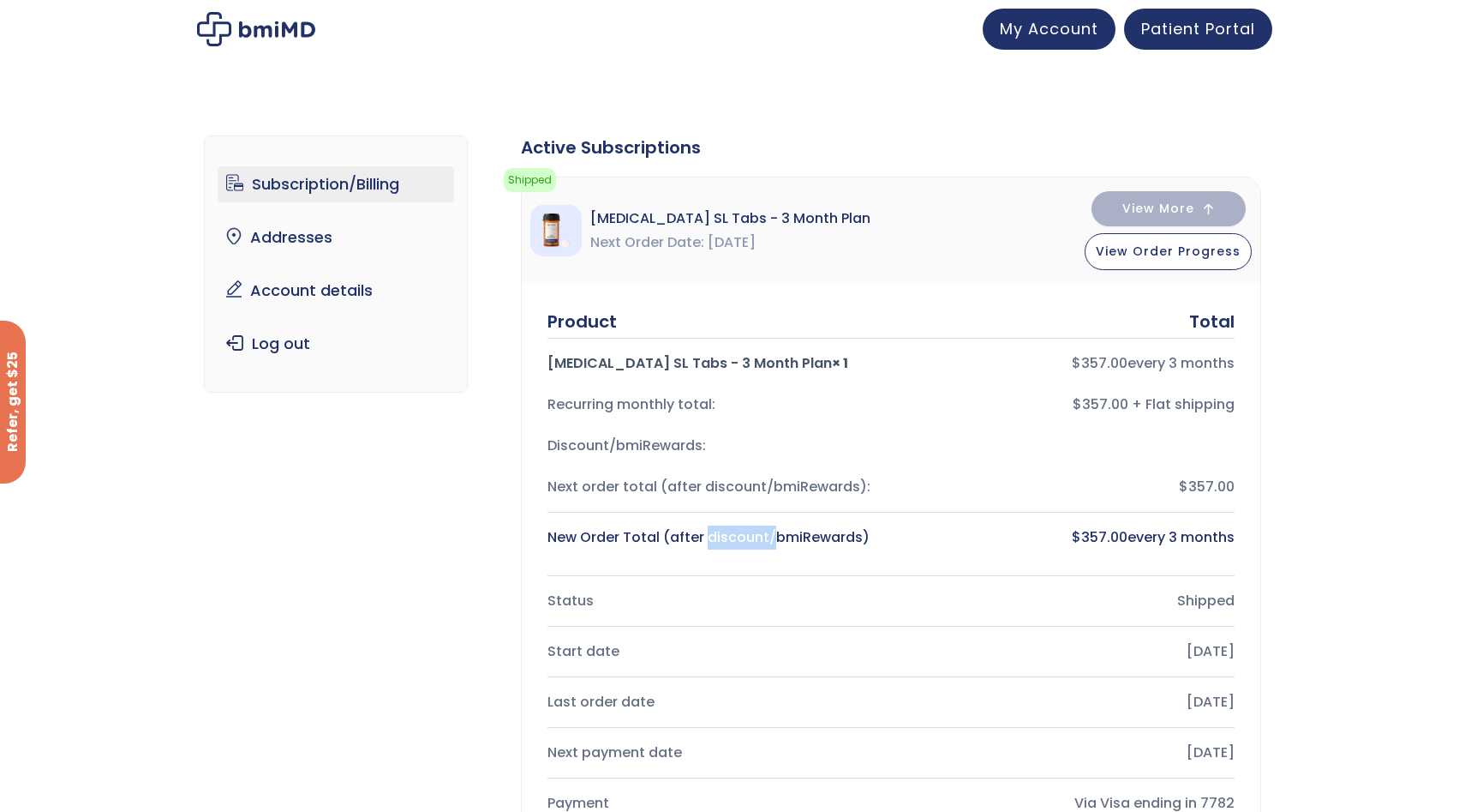
click at [773, 540] on div "New Order Total (after discount/bmiRewards)" at bounding box center [712, 537] width 330 height 24
drag, startPoint x: 939, startPoint y: 539, endPoint x: 1167, endPoint y: 527, distance: 228.3
click at [1167, 527] on div "$ 357.00 every 3 months" at bounding box center [1069, 537] width 330 height 24
click at [1168, 527] on div "$ 357.00 every 3 months" at bounding box center [1069, 537] width 330 height 24
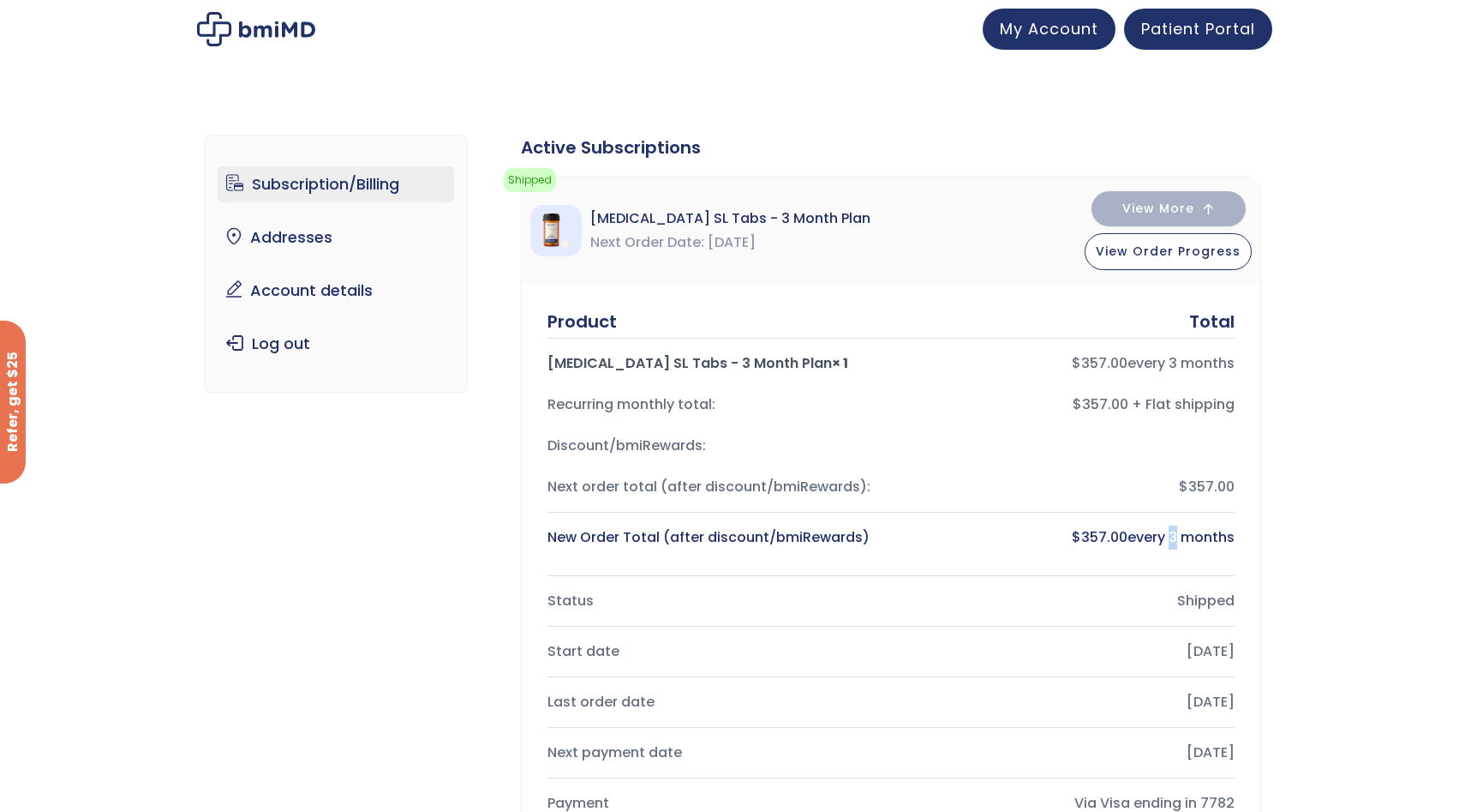
drag, startPoint x: 1171, startPoint y: 529, endPoint x: 1200, endPoint y: 529, distance: 29.0
click at [1191, 529] on div "$ 357.00 every 3 months" at bounding box center [1069, 537] width 330 height 24
click at [1200, 529] on div "$ 357.00 every 3 months" at bounding box center [1069, 537] width 330 height 24
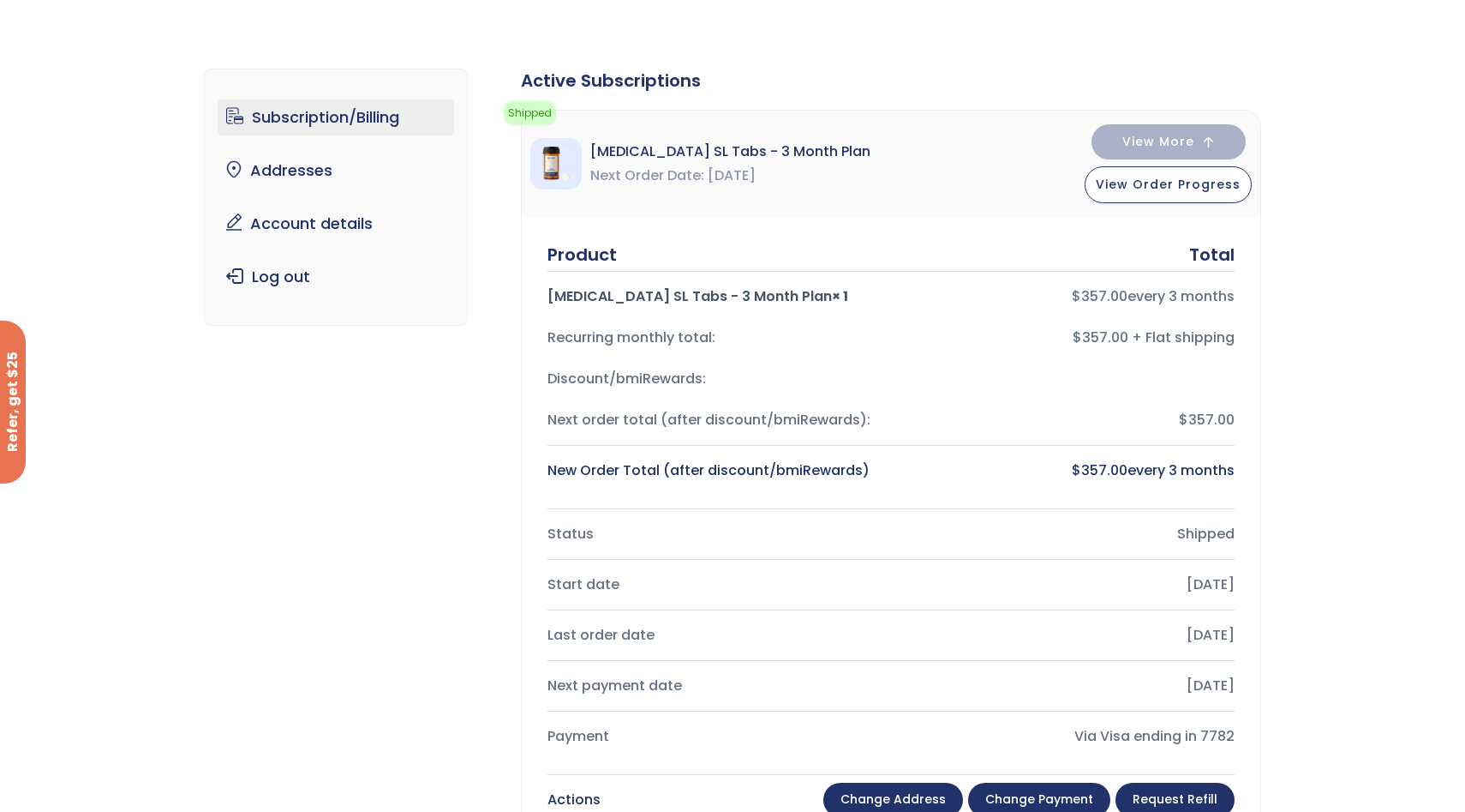
scroll to position [71, 0]
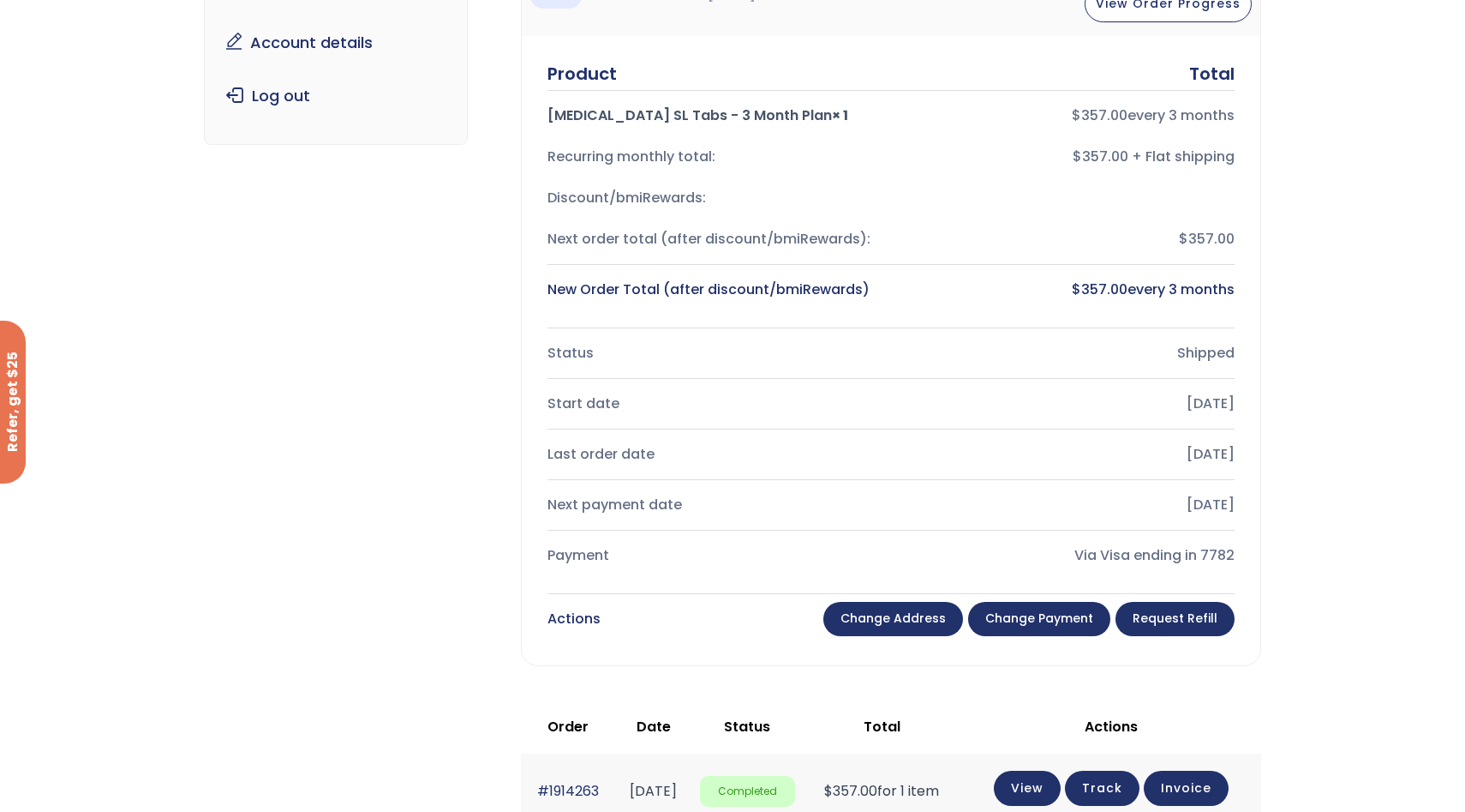
drag, startPoint x: 1100, startPoint y: 523, endPoint x: 911, endPoint y: 543, distance: 190.1
click at [1099, 523] on div "Next payment date Nov 17, 2025" at bounding box center [891, 504] width 687 height 41
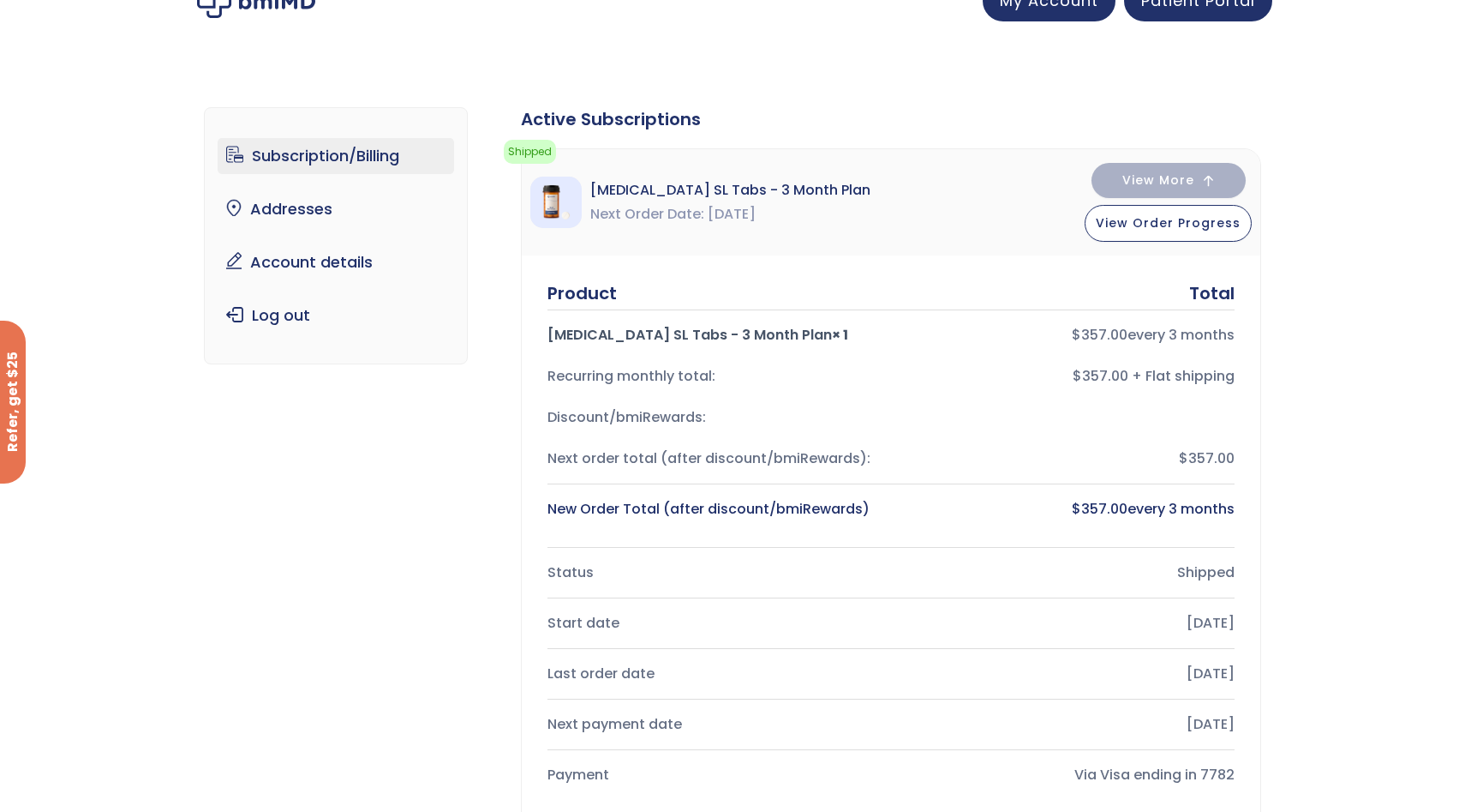
scroll to position [32, 0]
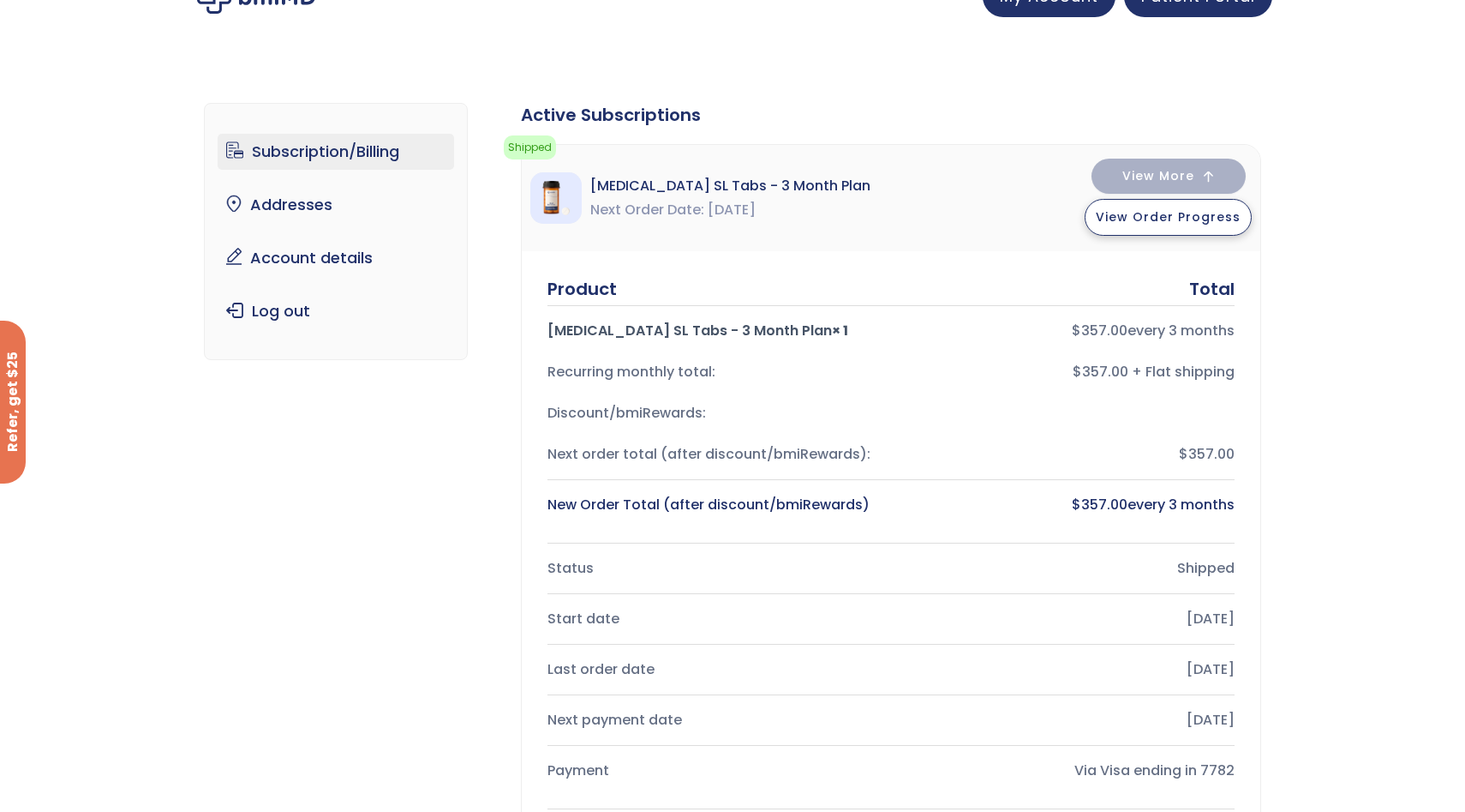
click at [1152, 216] on span "View Order Progress" at bounding box center [1168, 217] width 145 height 17
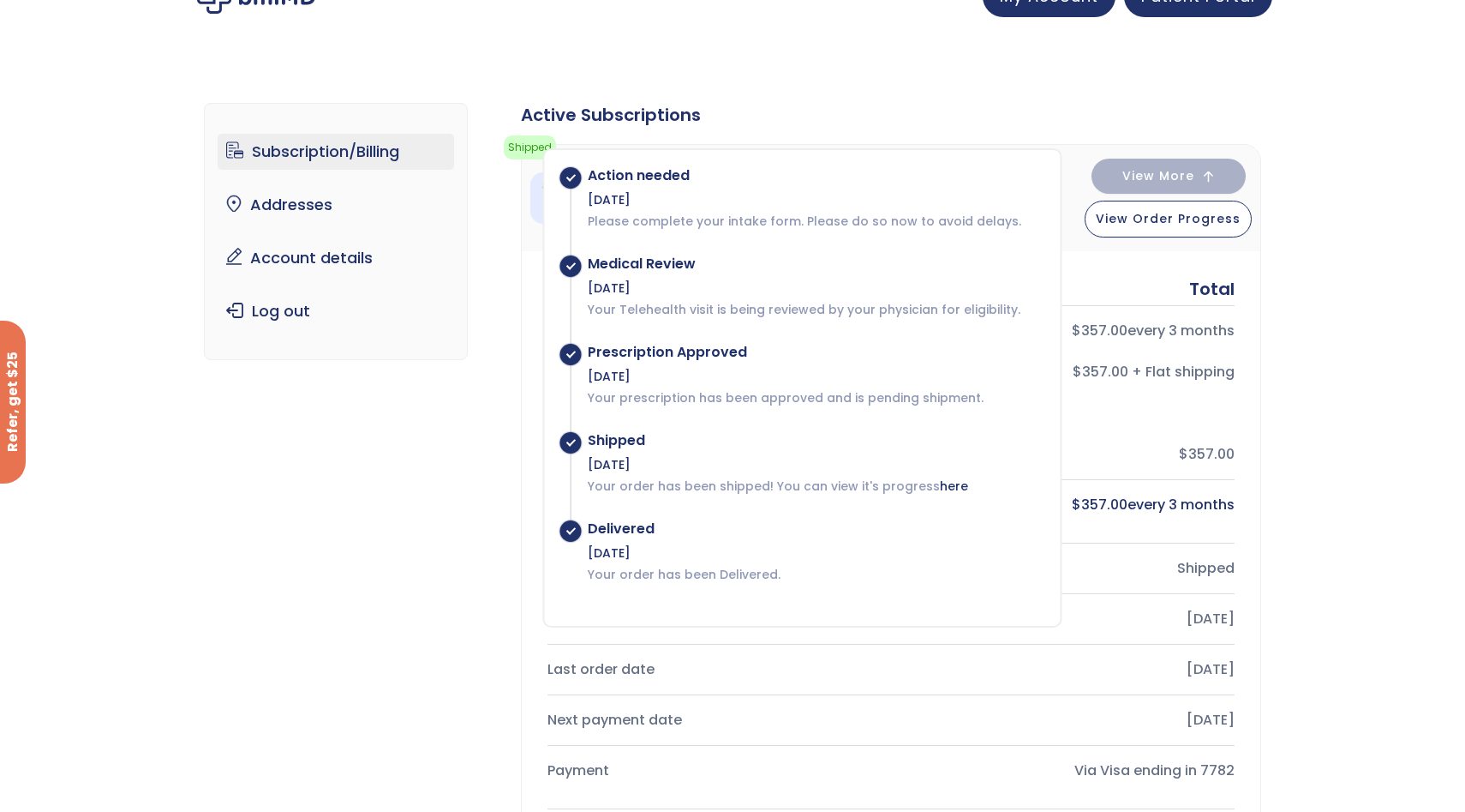
click at [1155, 296] on div "Product Total" at bounding box center [891, 288] width 687 height 24
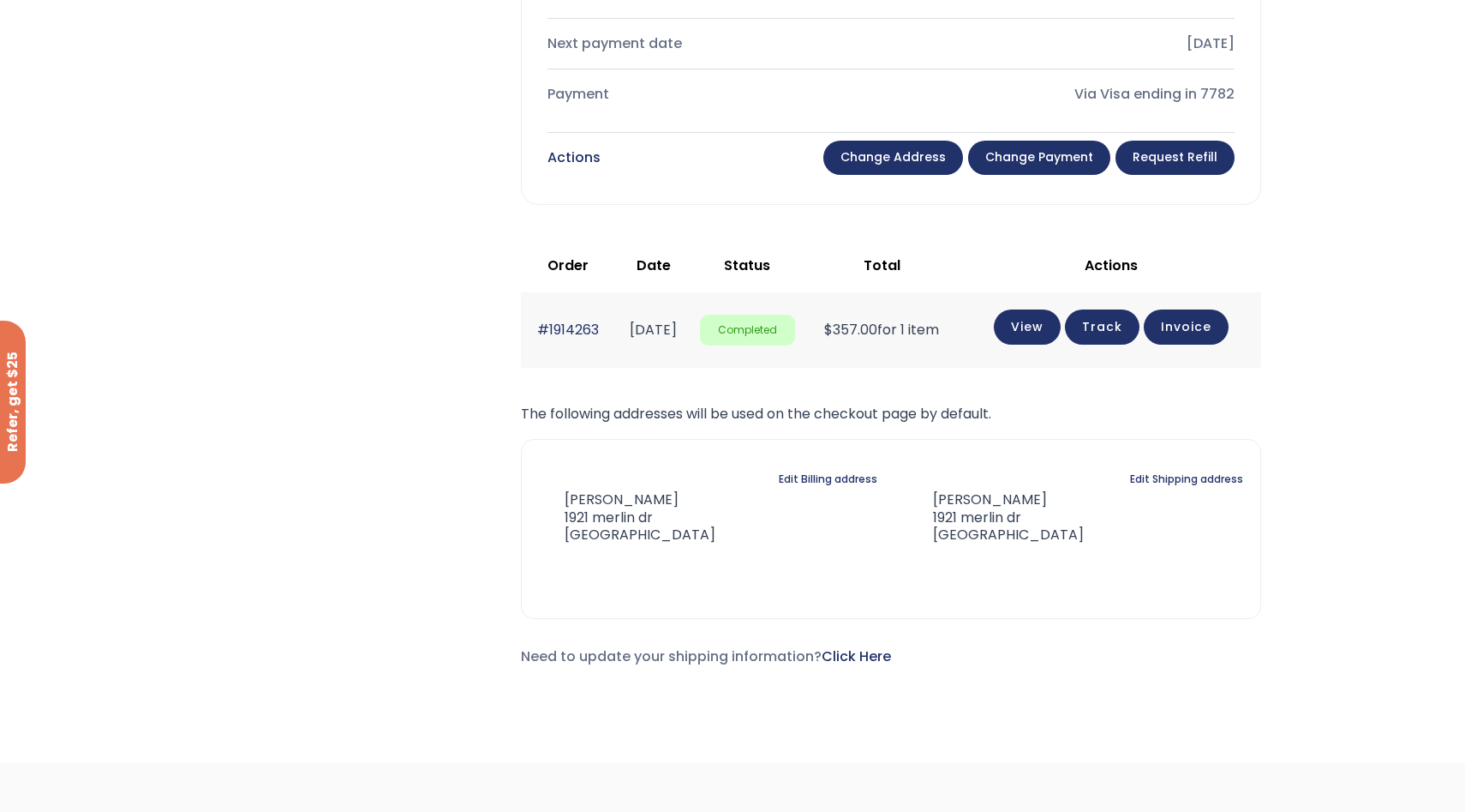
scroll to position [720, 0]
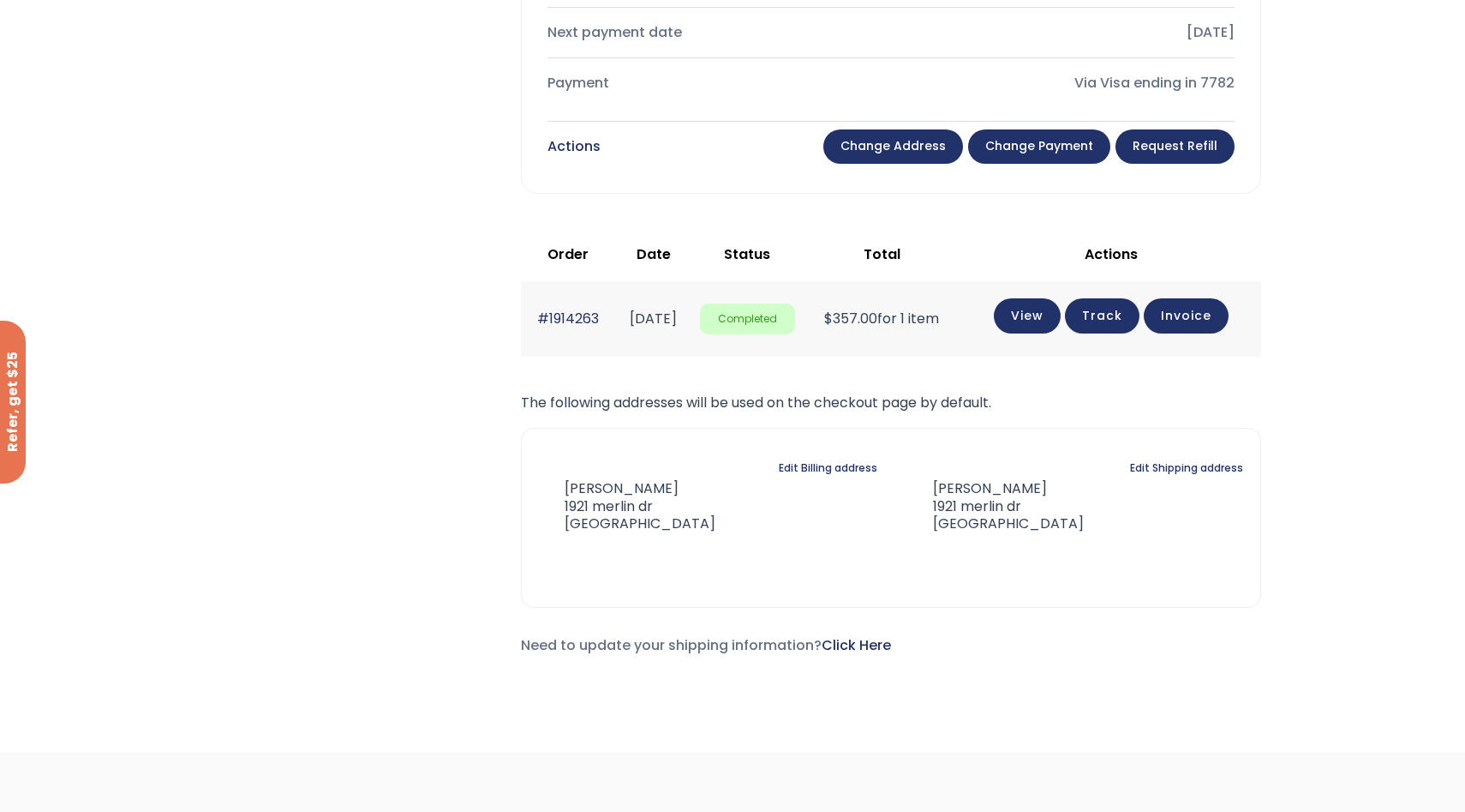
click at [1051, 159] on link "Change payment" at bounding box center [1039, 146] width 142 height 34
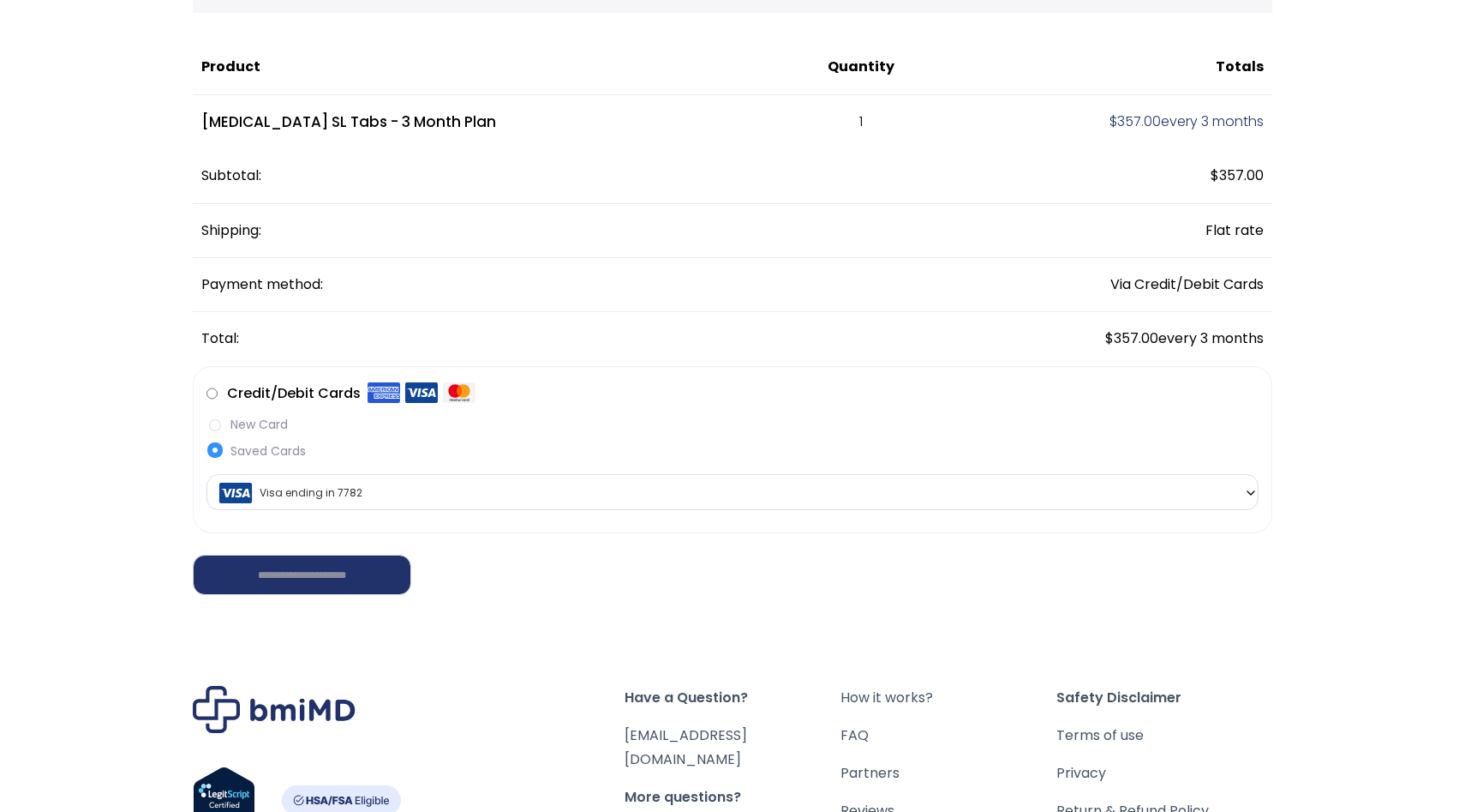
scroll to position [116, 0]
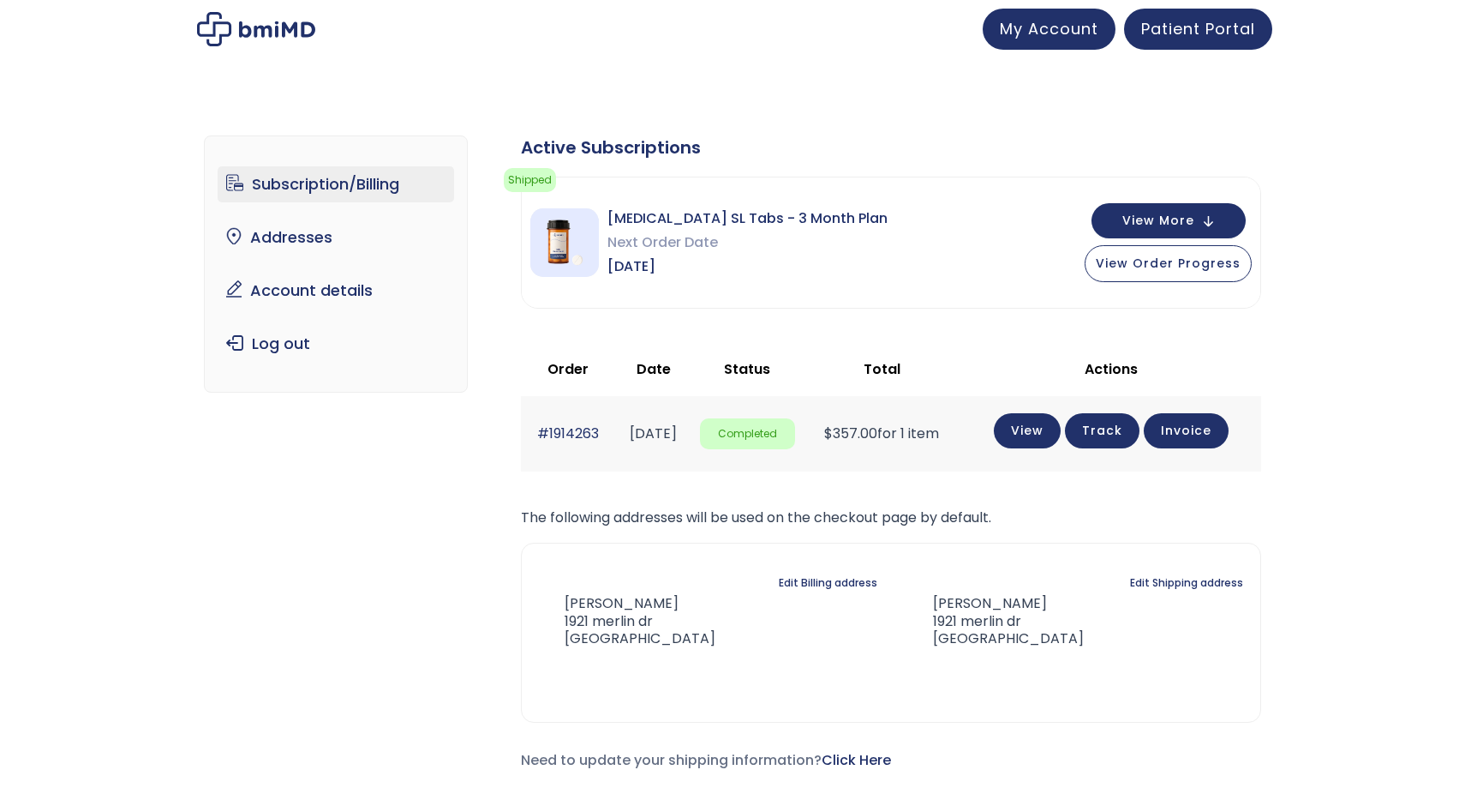
click at [259, 178] on link "Subscription/Billing" at bounding box center [336, 184] width 237 height 36
click at [1158, 218] on span "View More" at bounding box center [1158, 219] width 72 height 11
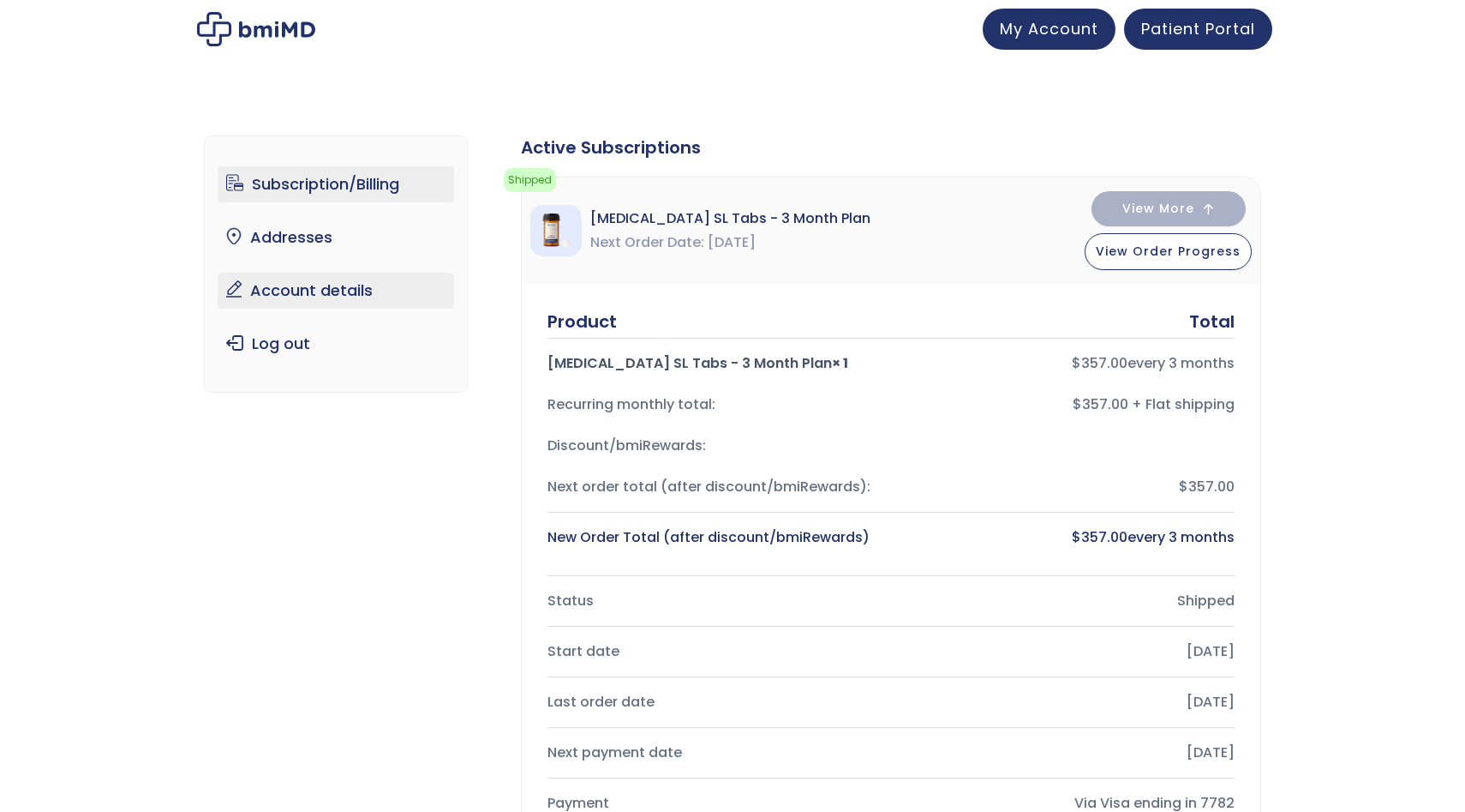
click at [288, 303] on link "Account details" at bounding box center [336, 290] width 237 height 36
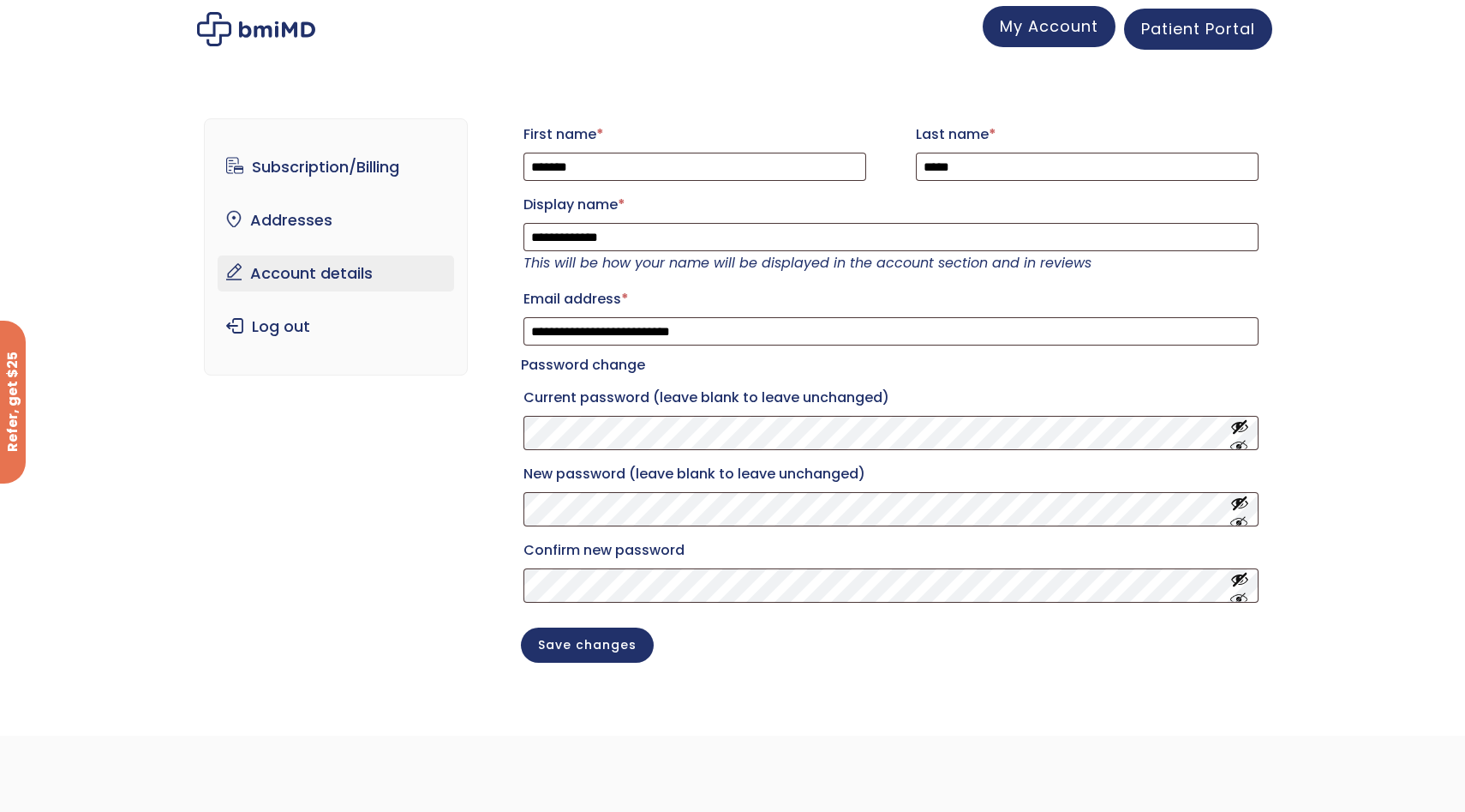
click at [1080, 29] on span "My Account" at bounding box center [1049, 26] width 98 height 21
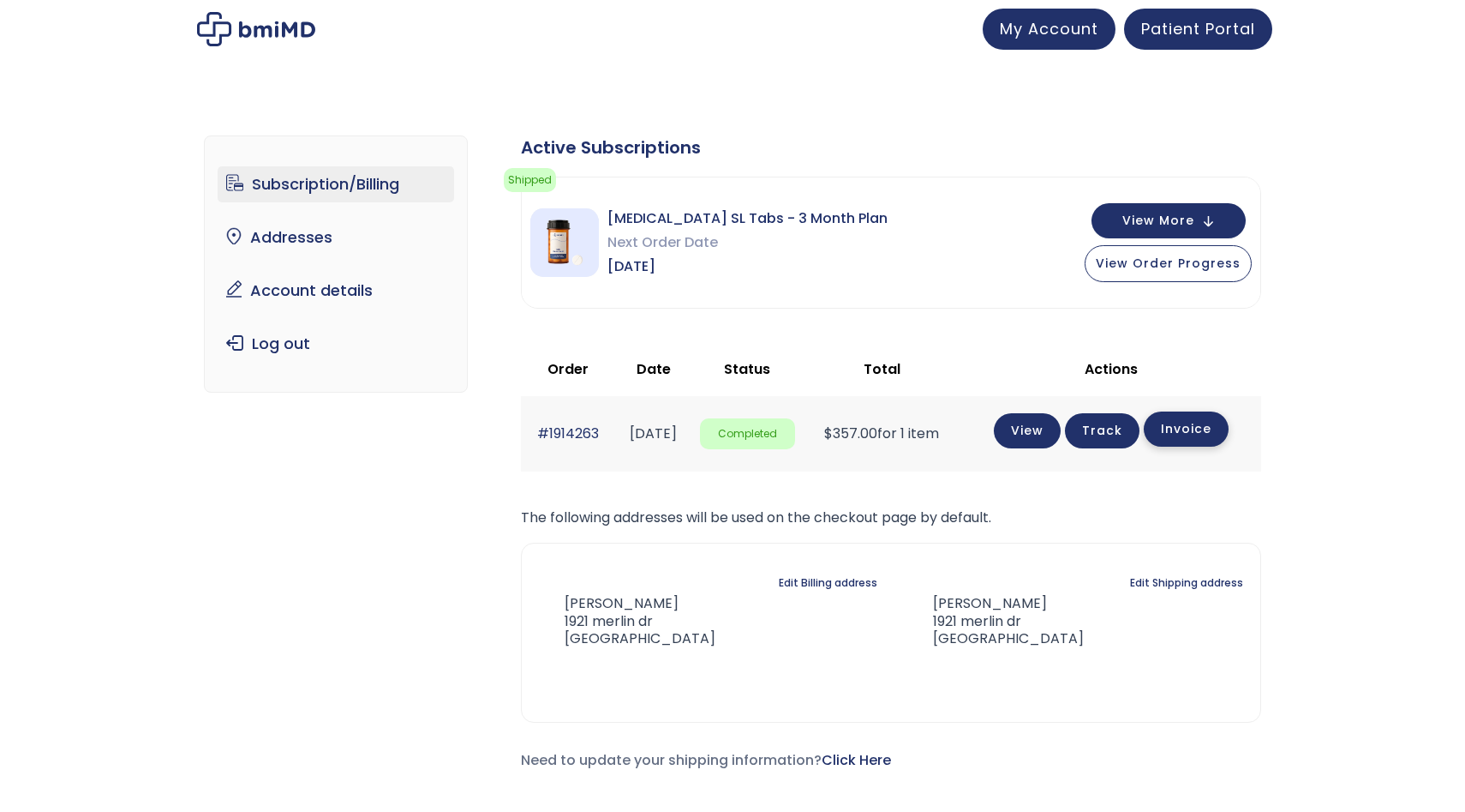
click at [1219, 432] on link "Invoice" at bounding box center [1187, 429] width 85 height 35
click at [1022, 441] on link "View" at bounding box center [1027, 429] width 67 height 35
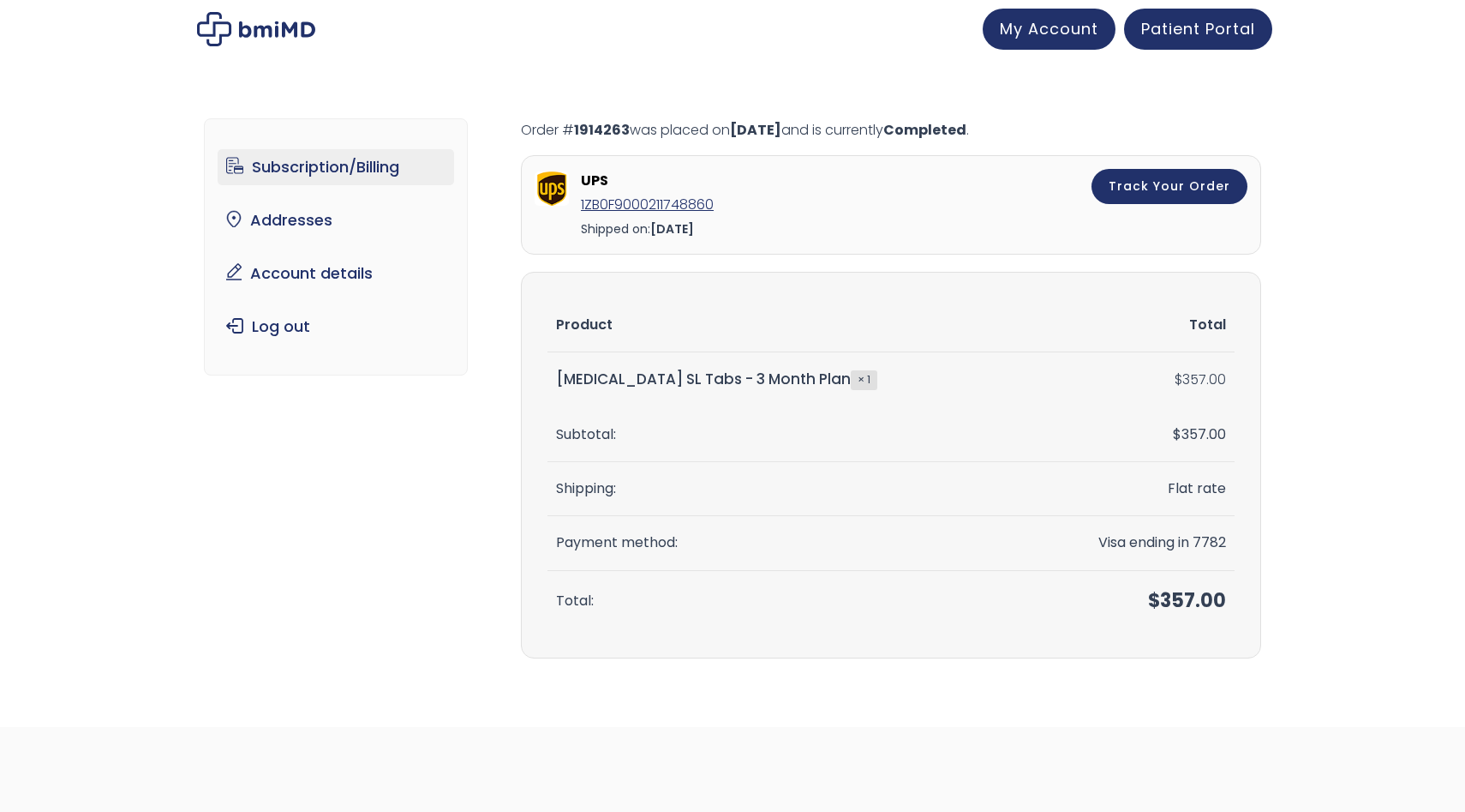
click at [276, 164] on link "Subscription/Billing" at bounding box center [336, 166] width 237 height 36
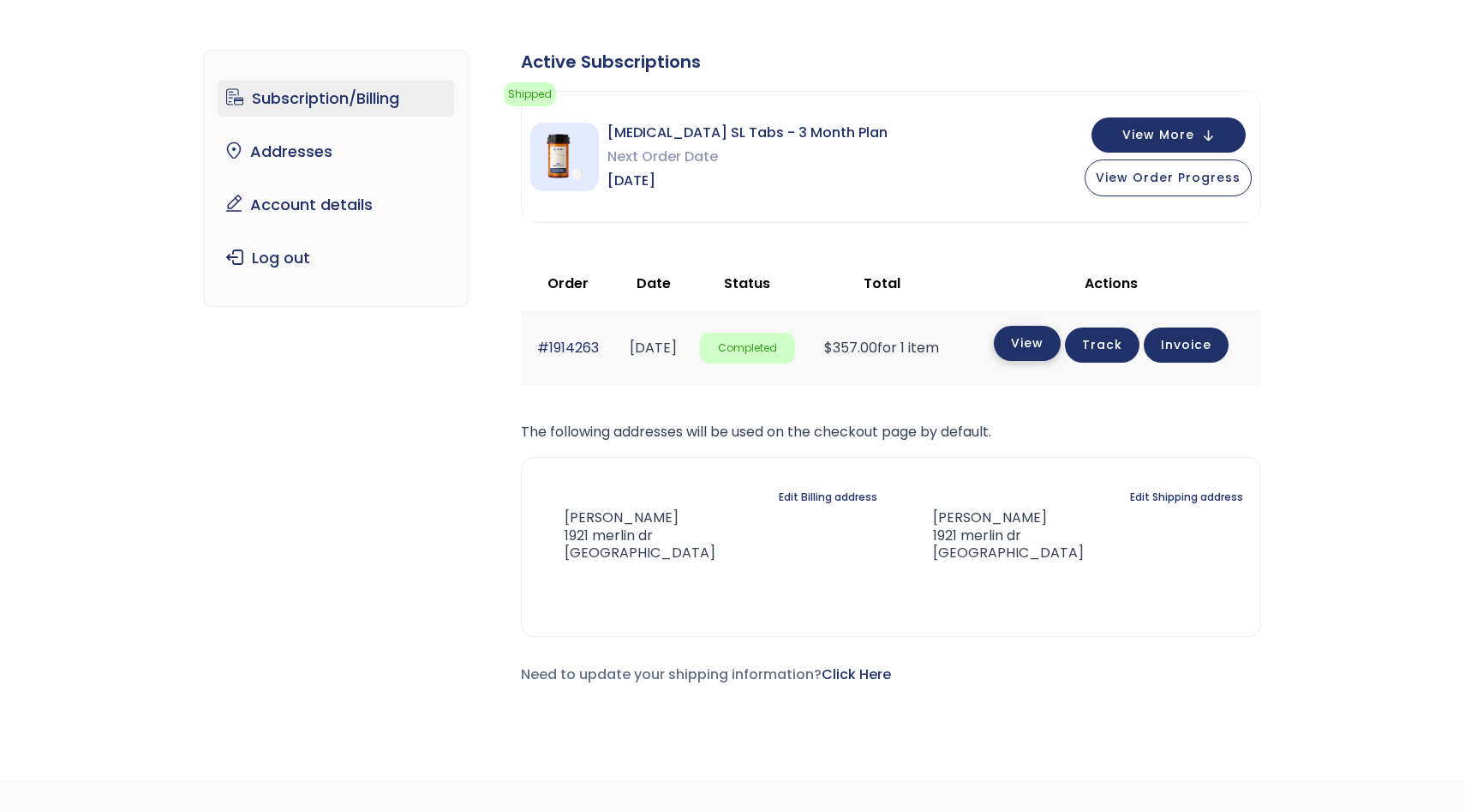
scroll to position [77, 0]
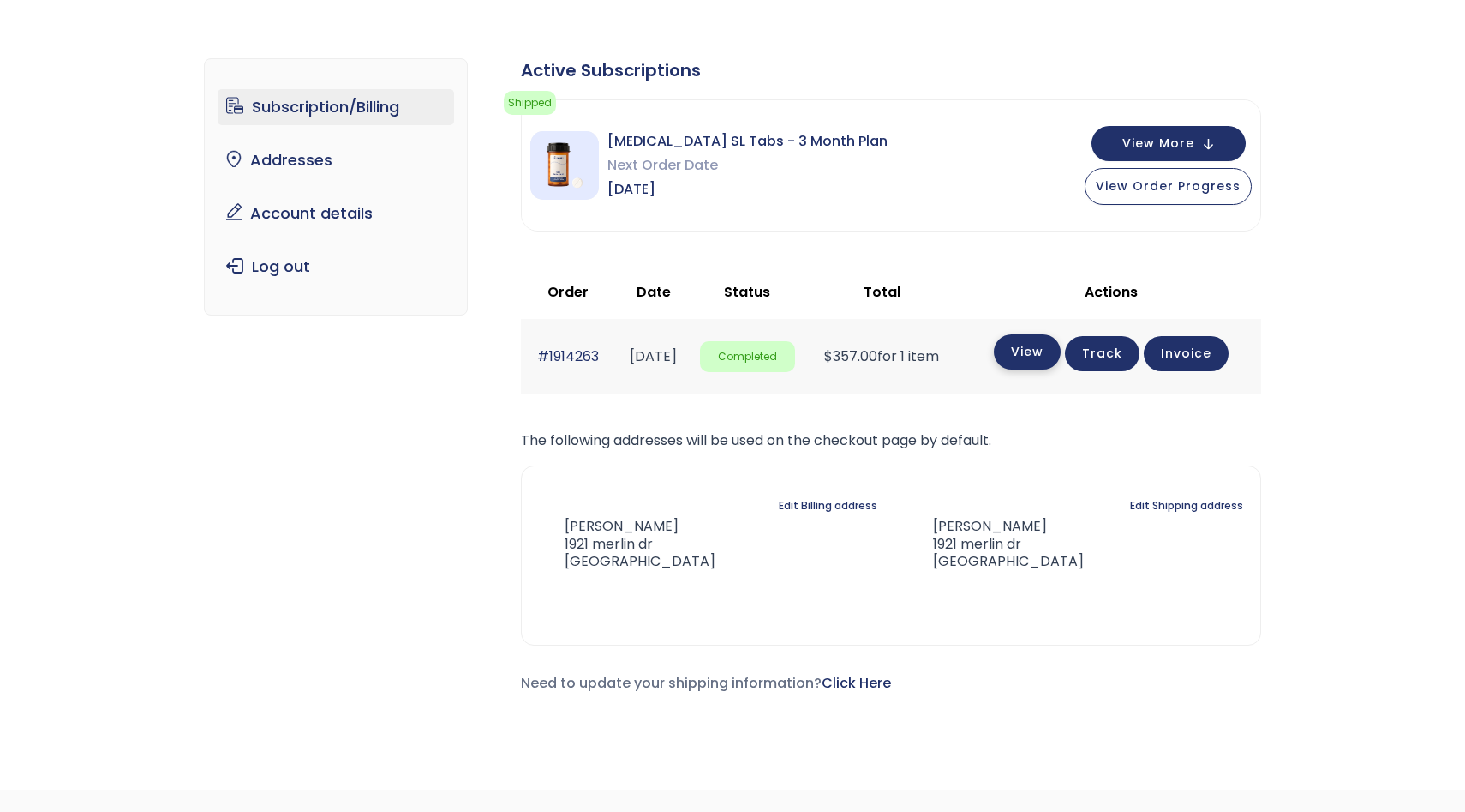
click at [1045, 363] on link "View" at bounding box center [1027, 352] width 67 height 35
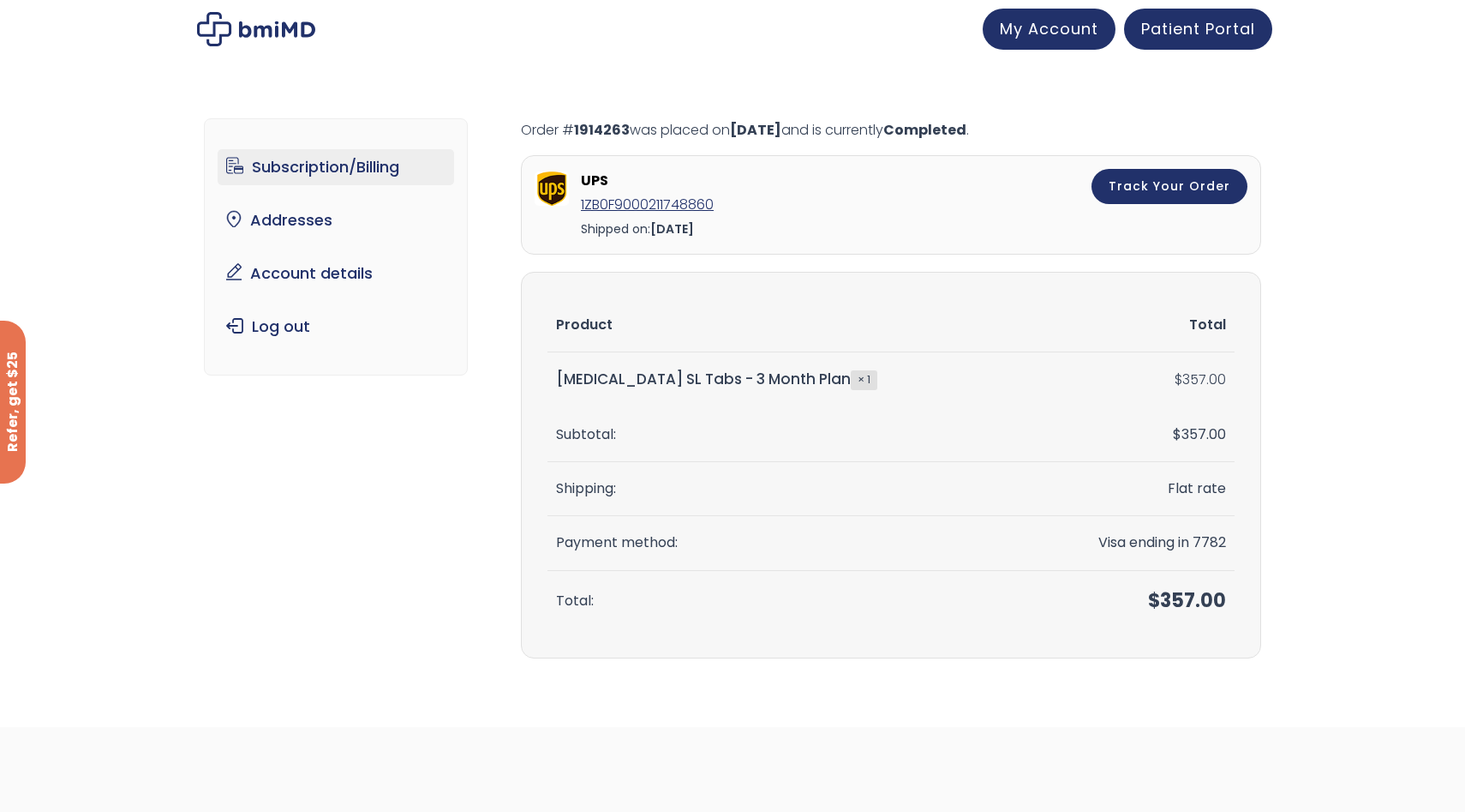
click at [327, 167] on link "Subscription/Billing" at bounding box center [336, 166] width 237 height 36
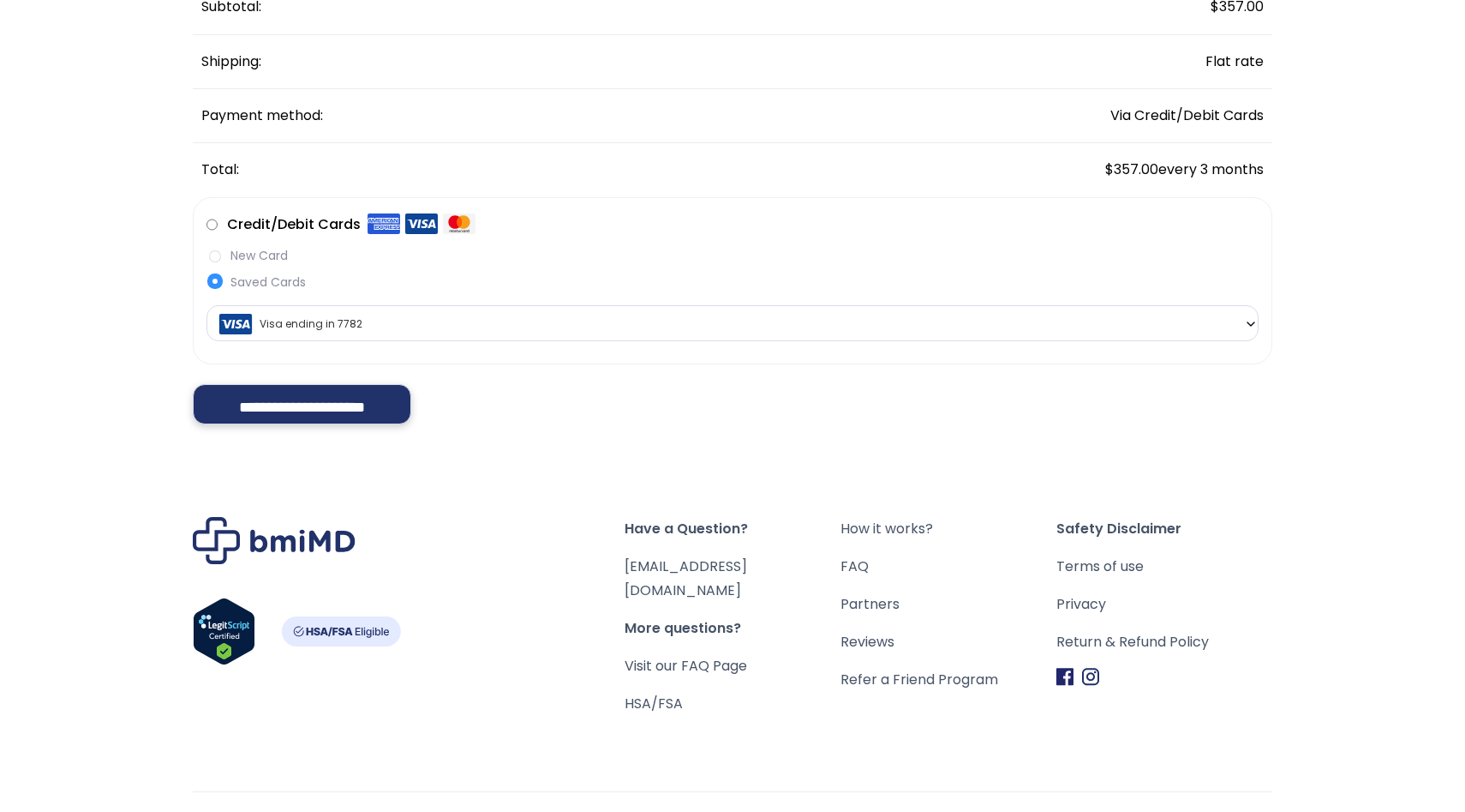
scroll to position [313, 0]
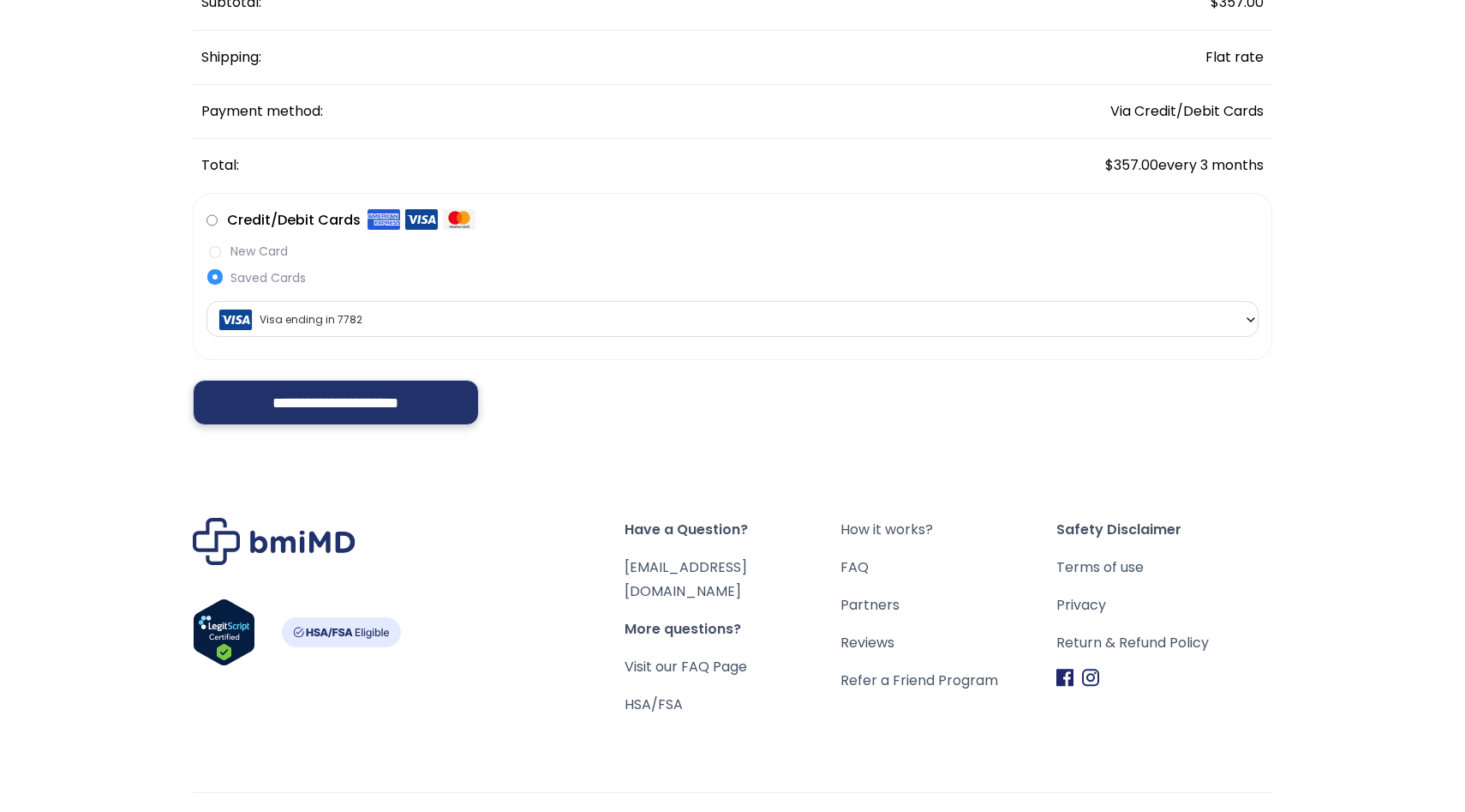
click at [297, 401] on input "**********" at bounding box center [336, 401] width 287 height 45
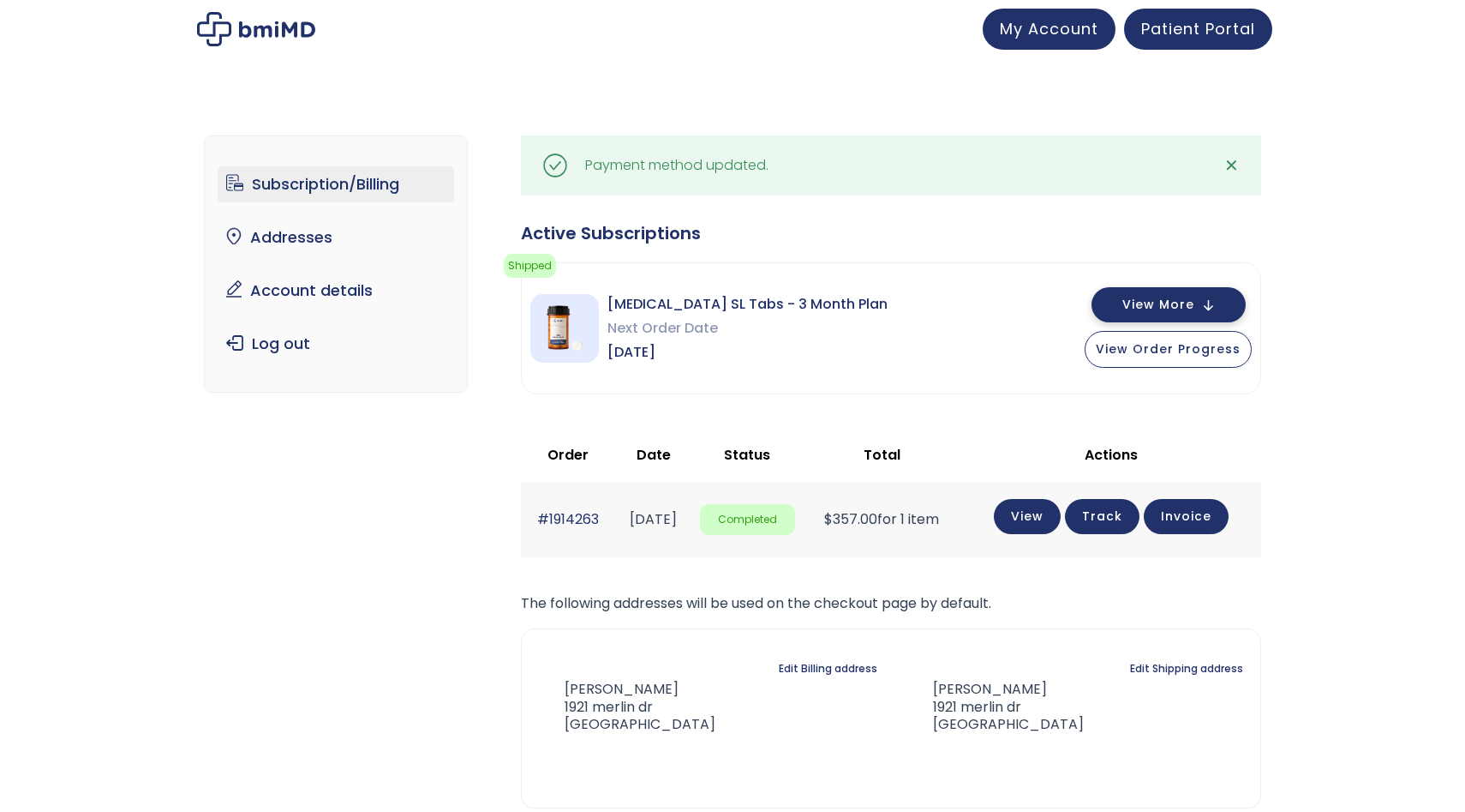
click at [1157, 299] on span "View More" at bounding box center [1158, 305] width 72 height 11
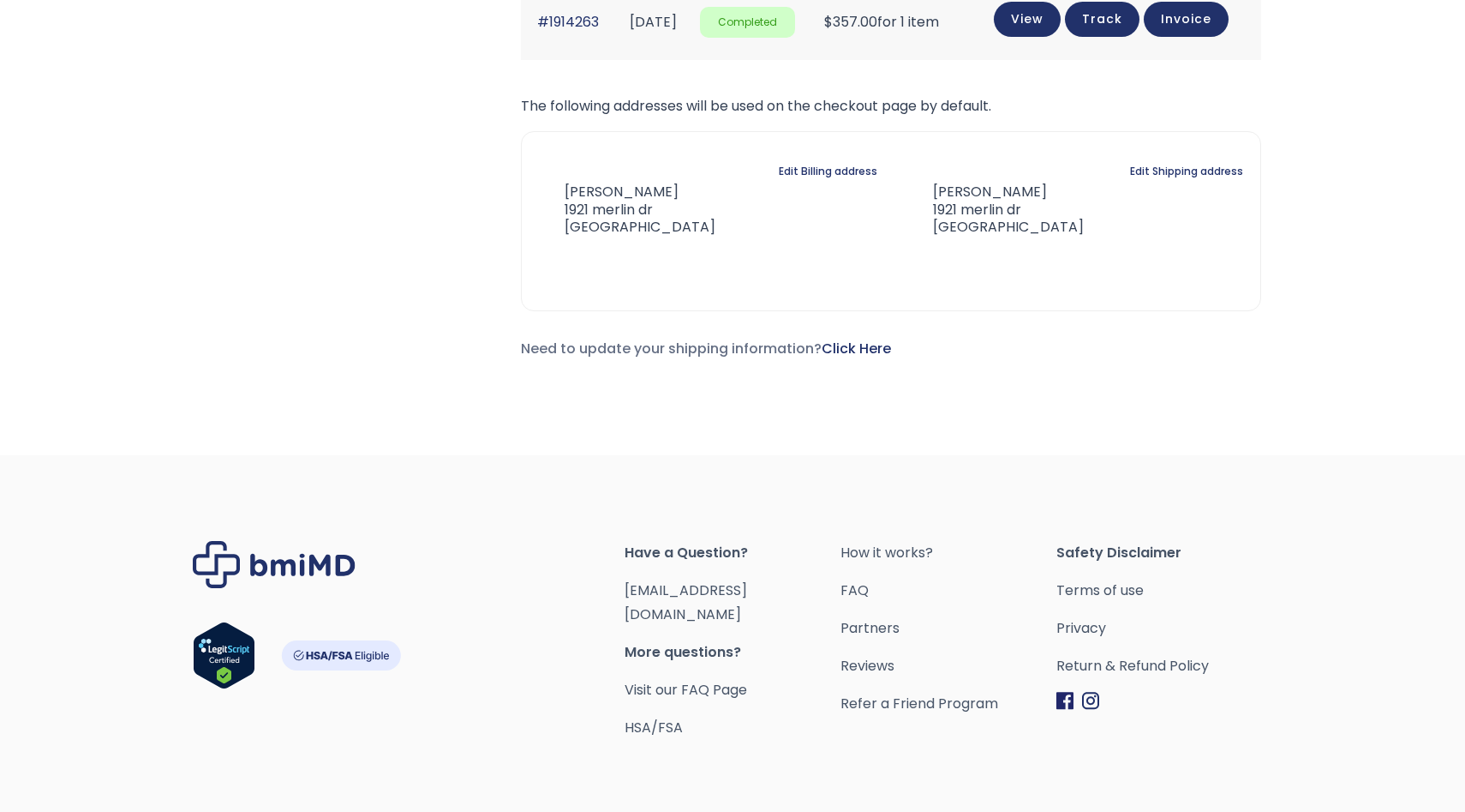
scroll to position [1104, 0]
